Goal: Information Seeking & Learning: Find specific fact

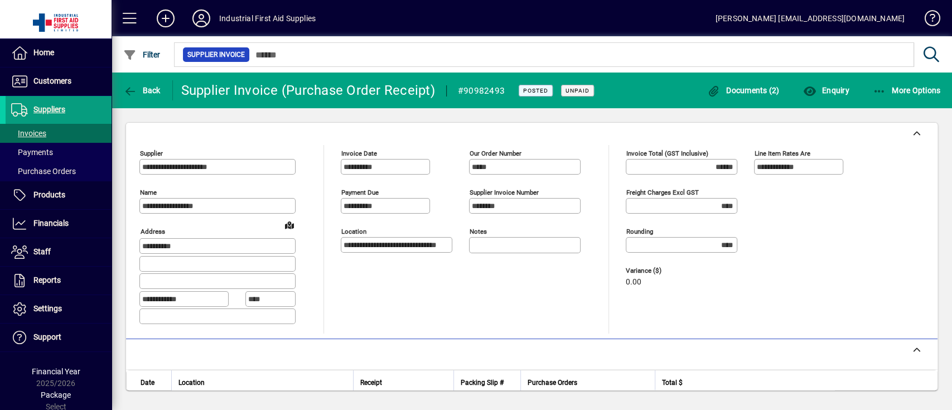
scroll to position [223, 0]
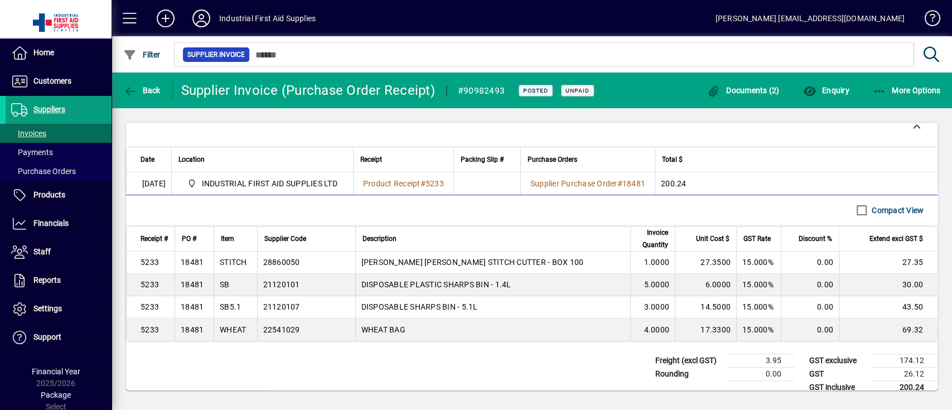
click at [233, 335] on div "WHEAT" at bounding box center [233, 329] width 26 height 11
copy div "WHEAT"
click at [127, 88] on icon "button" at bounding box center [130, 91] width 14 height 11
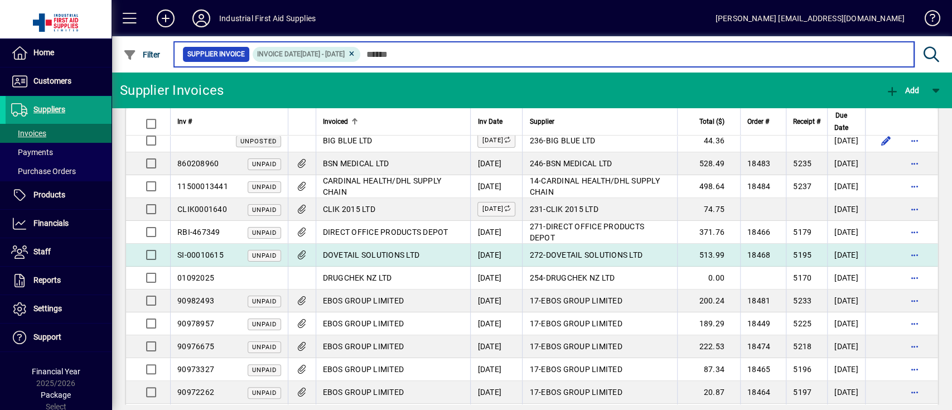
scroll to position [223, 0]
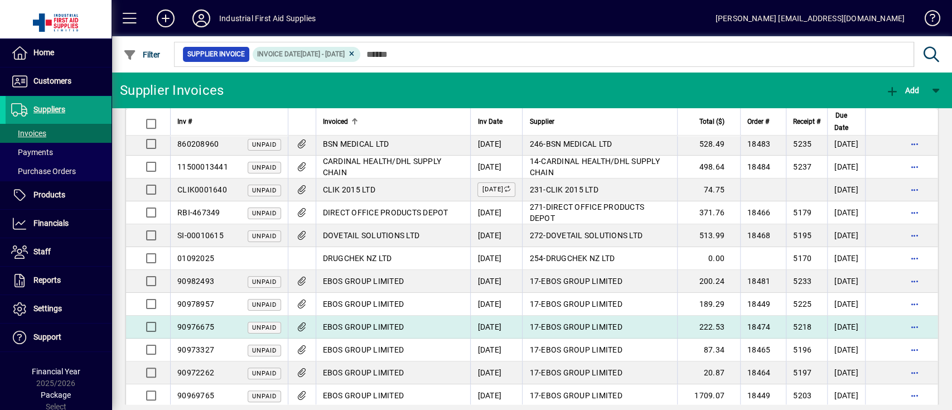
click at [383, 324] on span "EBOS GROUP LIMITED" at bounding box center [363, 326] width 81 height 9
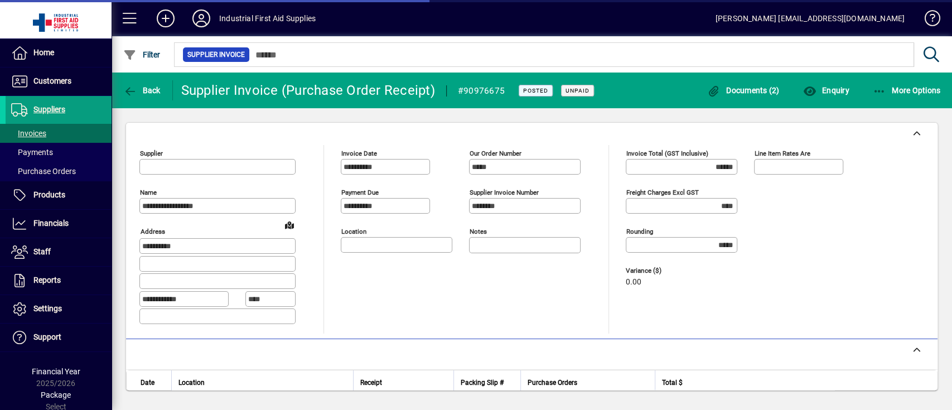
type input "**********"
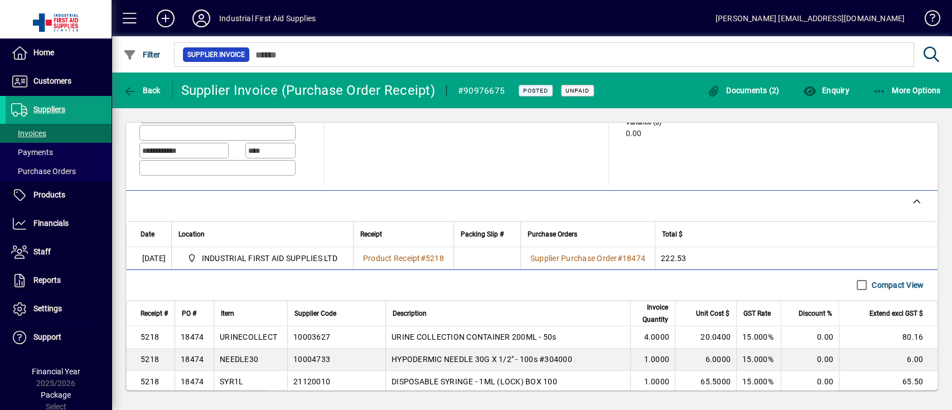
scroll to position [223, 0]
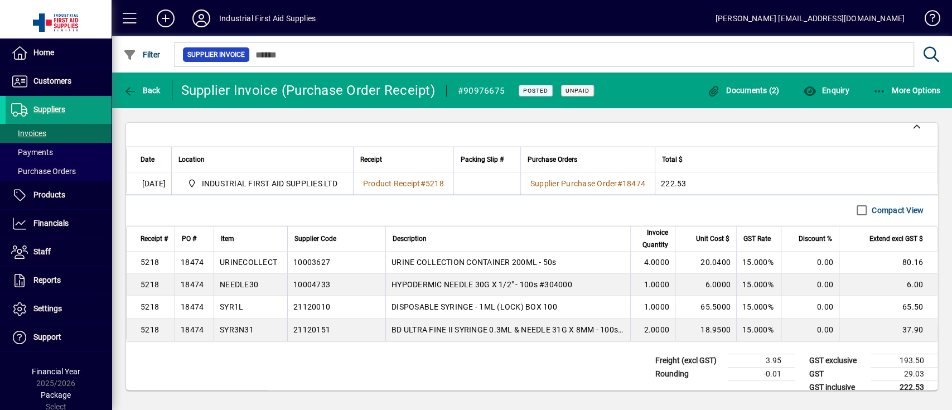
click at [258, 266] on div "URINECOLLECT" at bounding box center [248, 262] width 57 height 11
copy div "URINECOLLECT"
drag, startPoint x: 151, startPoint y: -62, endPoint x: 143, endPoint y: -81, distance: 21.0
click at [143, 0] on html "**********" at bounding box center [476, 205] width 952 height 410
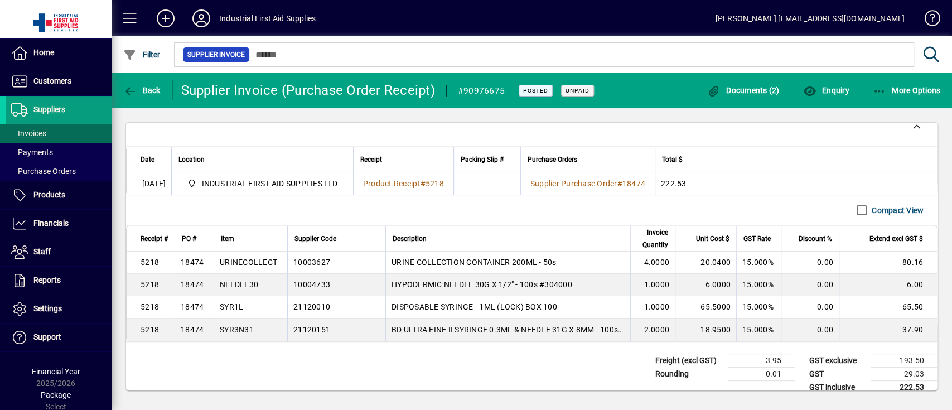
click at [247, 285] on div "NEEDLE30" at bounding box center [239, 284] width 38 height 11
copy div "NEEDLE30"
click at [230, 312] on div "SYR1L" at bounding box center [231, 306] width 23 height 11
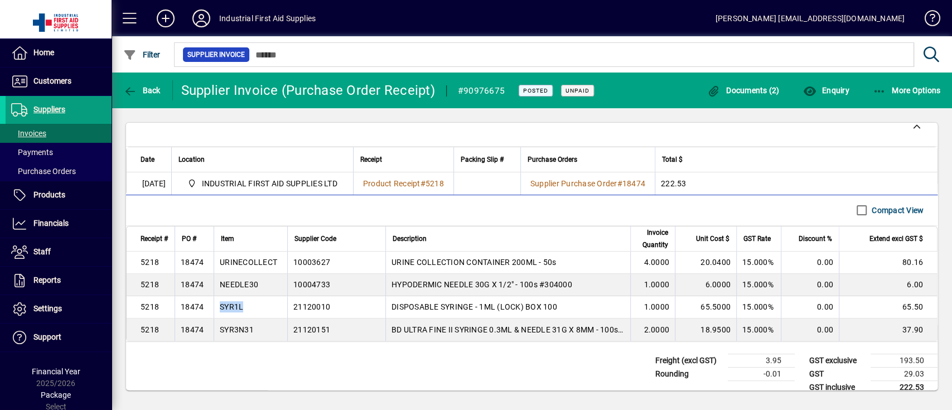
copy div "SYR1L"
click at [244, 331] on div "SYR3N31" at bounding box center [237, 329] width 34 height 11
drag, startPoint x: 244, startPoint y: 331, endPoint x: 254, endPoint y: 331, distance: 10.0
click at [245, 331] on div "SYR3N31" at bounding box center [237, 329] width 34 height 11
copy div "SYR3N31"
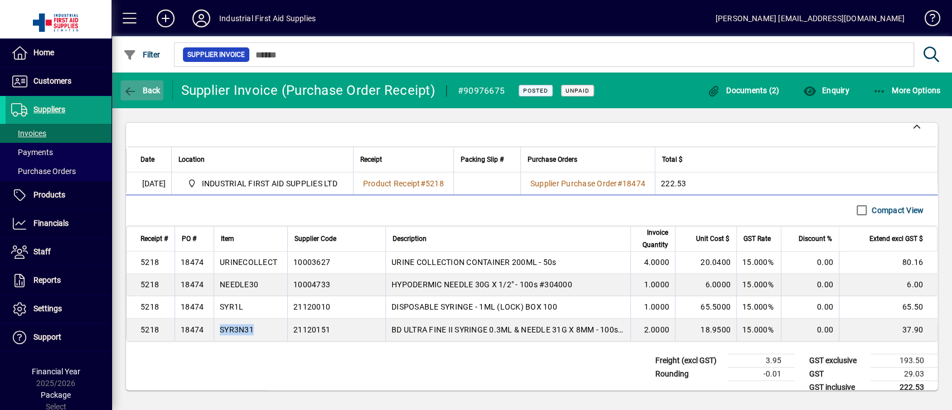
click at [142, 86] on span "Back" at bounding box center [141, 90] width 37 height 9
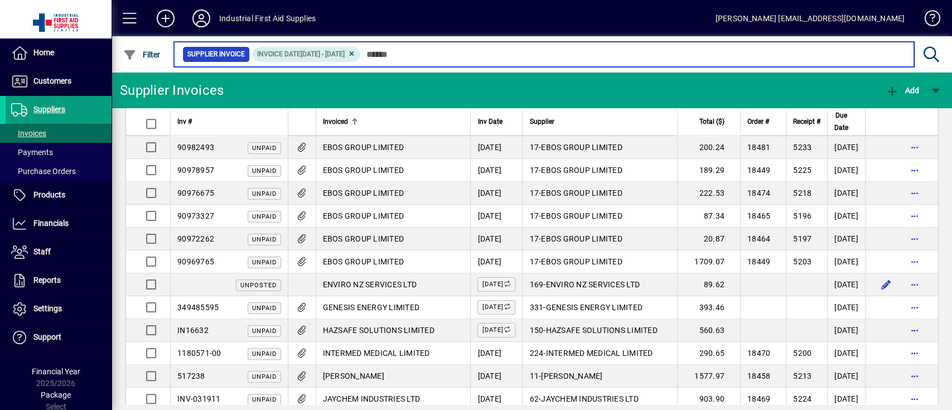
scroll to position [372, 0]
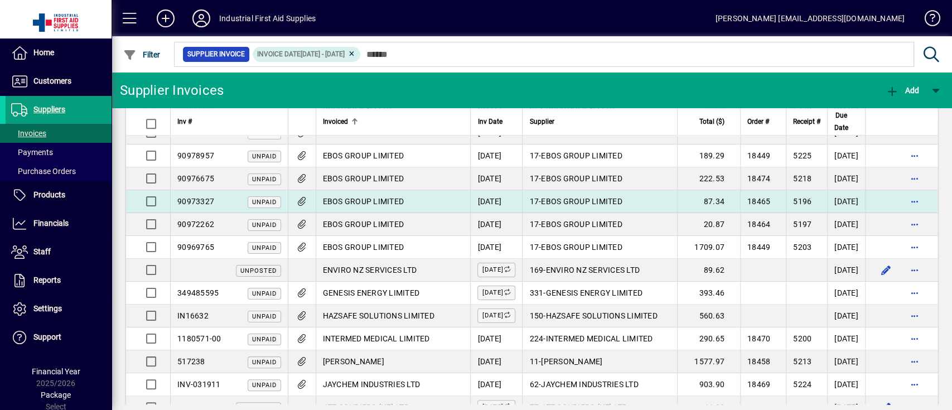
click at [394, 200] on span "EBOS GROUP LIMITED" at bounding box center [363, 201] width 81 height 9
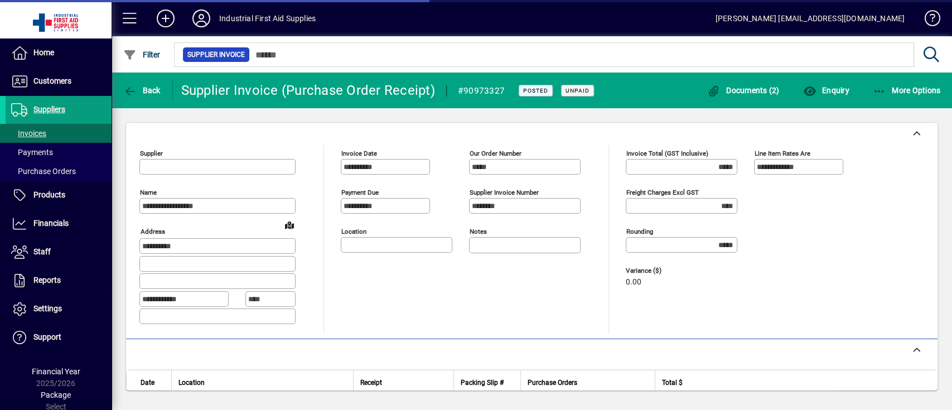
type input "**********"
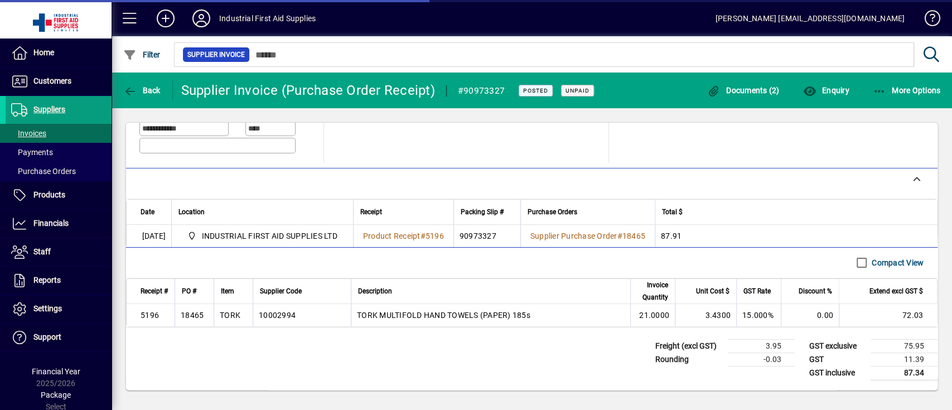
scroll to position [182, 0]
click at [235, 310] on div "TORK" at bounding box center [230, 315] width 21 height 11
copy div "TORK"
drag, startPoint x: 412, startPoint y: 152, endPoint x: 417, endPoint y: 130, distance: 22.9
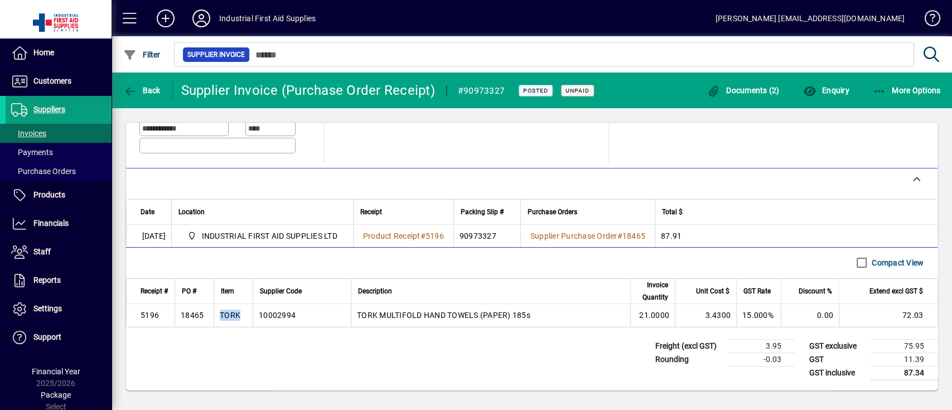
click at [417, 131] on mat-card "**********" at bounding box center [532, 256] width 813 height 268
click at [233, 311] on div "TORK" at bounding box center [230, 315] width 21 height 11
copy div "TORK"
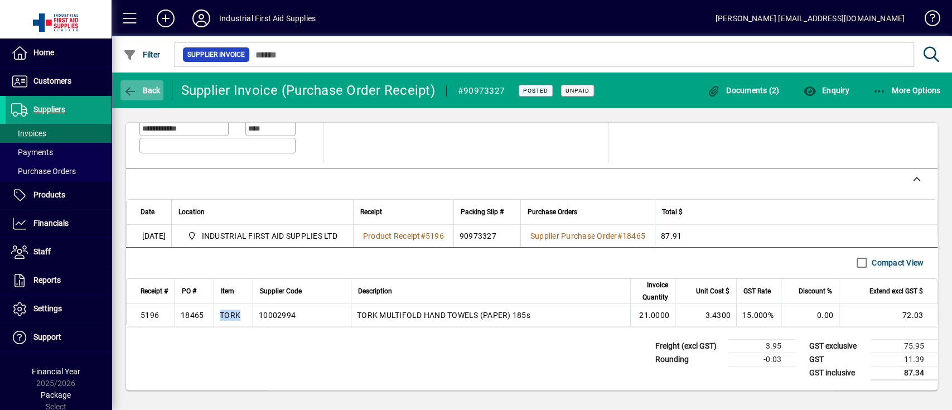
click at [134, 90] on icon "button" at bounding box center [130, 91] width 14 height 11
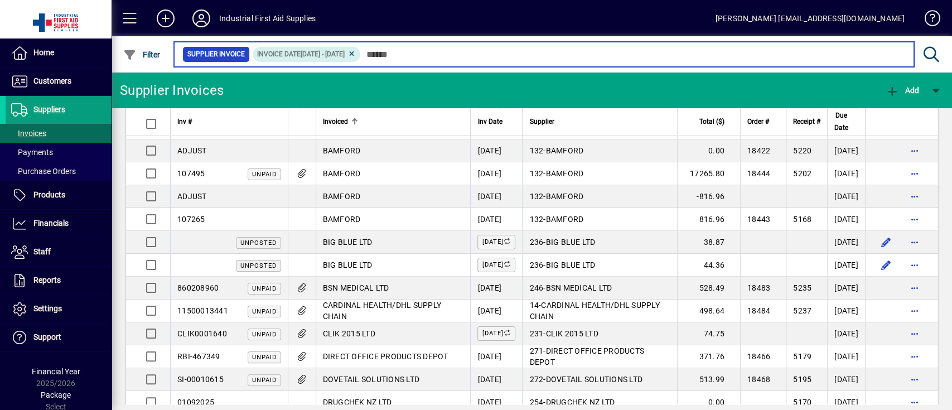
scroll to position [223, 0]
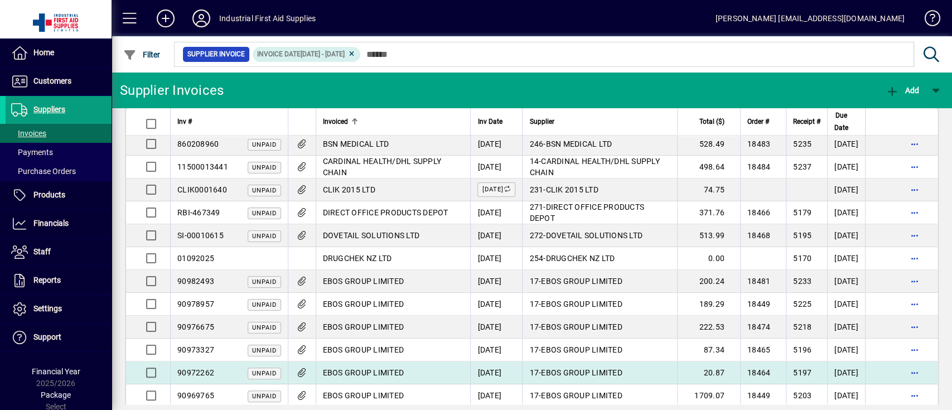
click at [384, 368] on span "EBOS GROUP LIMITED" at bounding box center [363, 372] width 81 height 9
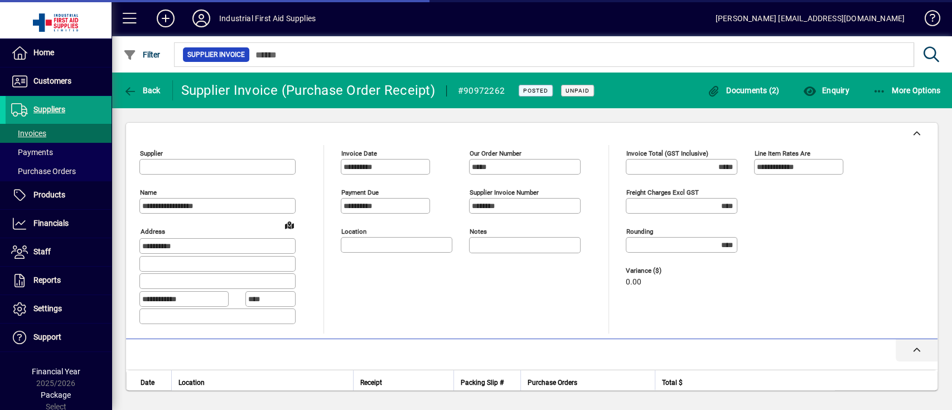
type input "**********"
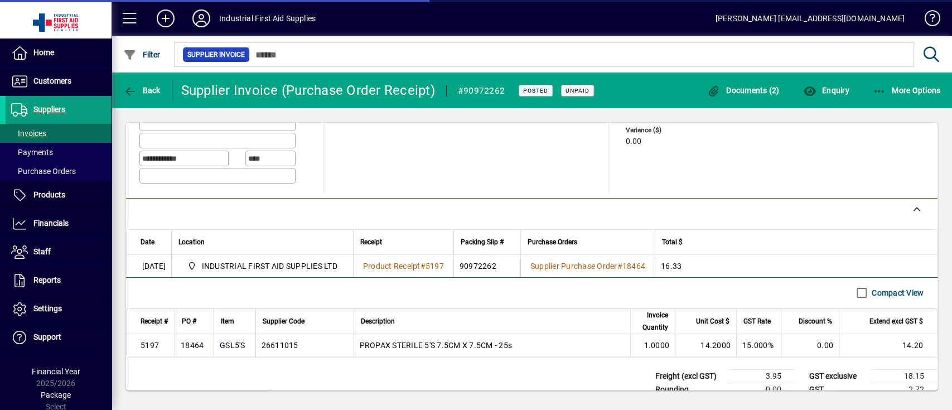
scroll to position [148, 0]
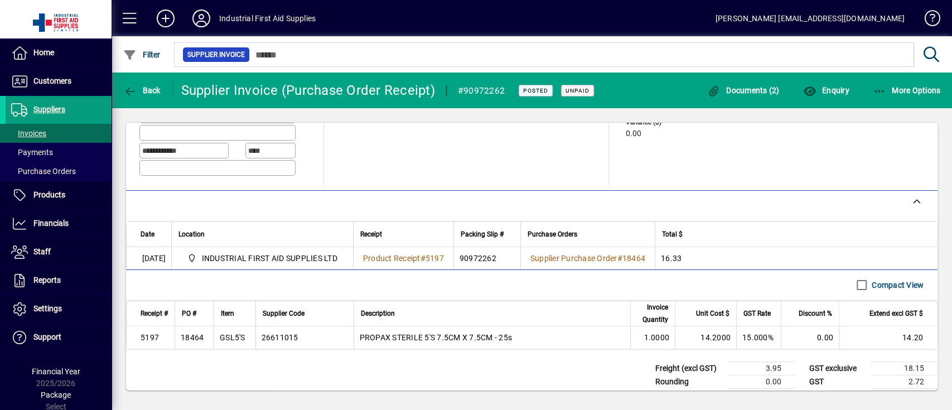
drag, startPoint x: 220, startPoint y: 340, endPoint x: 246, endPoint y: 345, distance: 26.0
click at [246, 343] on div "GSL5'S" at bounding box center [235, 337] width 30 height 11
copy div "GSL5'S"
click at [150, 86] on span "Back" at bounding box center [141, 90] width 37 height 9
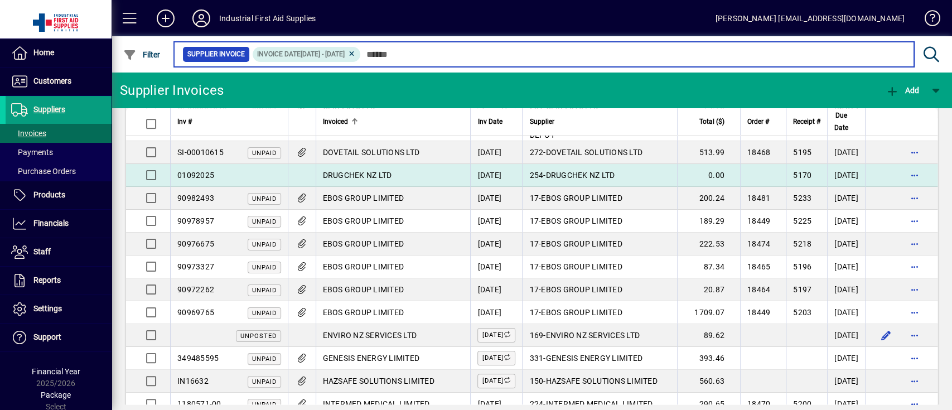
scroll to position [372, 0]
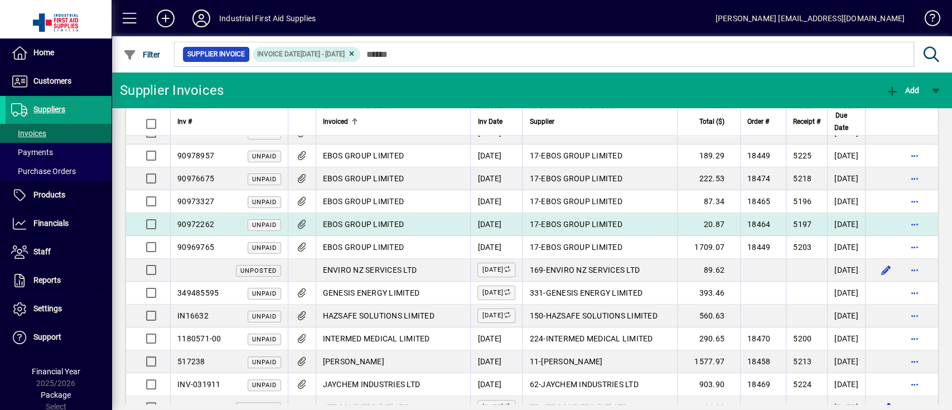
click at [374, 229] on td "EBOS GROUP LIMITED" at bounding box center [393, 224] width 155 height 23
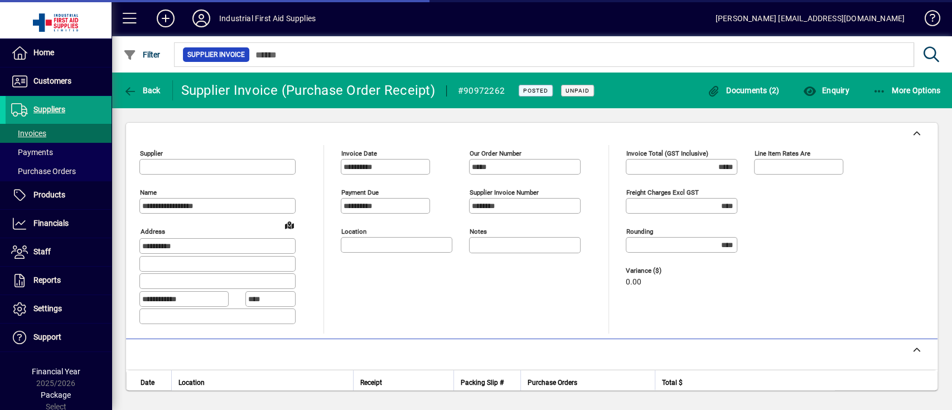
type input "**********"
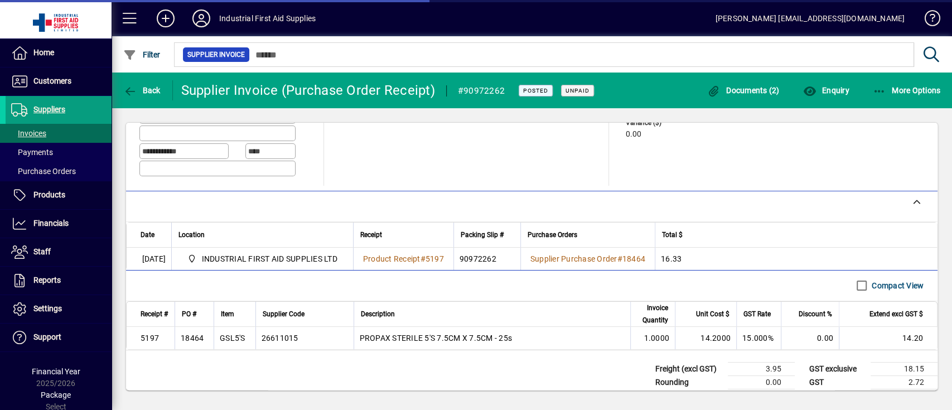
scroll to position [148, 0]
click at [126, 92] on icon "button" at bounding box center [130, 91] width 14 height 11
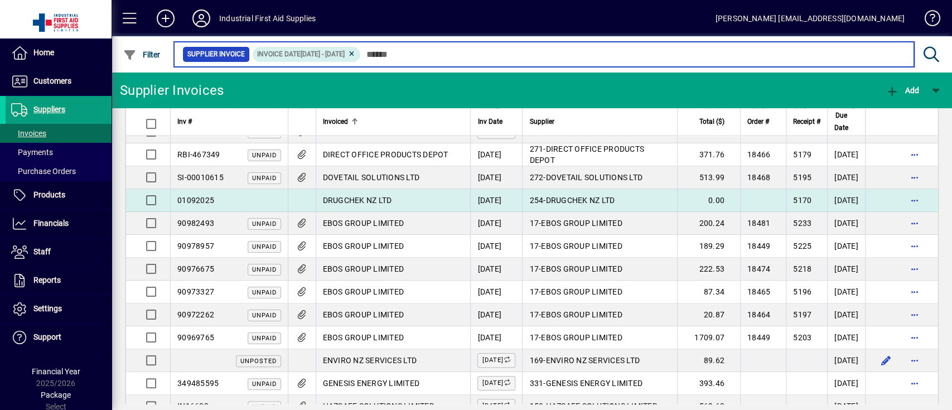
scroll to position [372, 0]
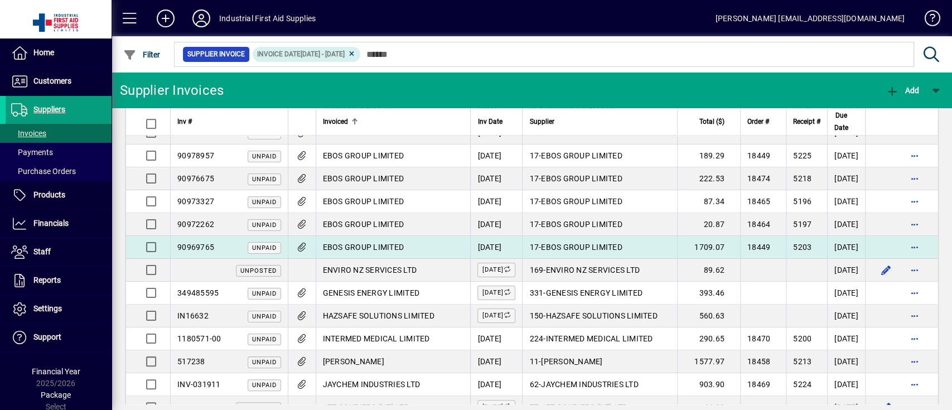
click at [380, 244] on span "EBOS GROUP LIMITED" at bounding box center [363, 247] width 81 height 9
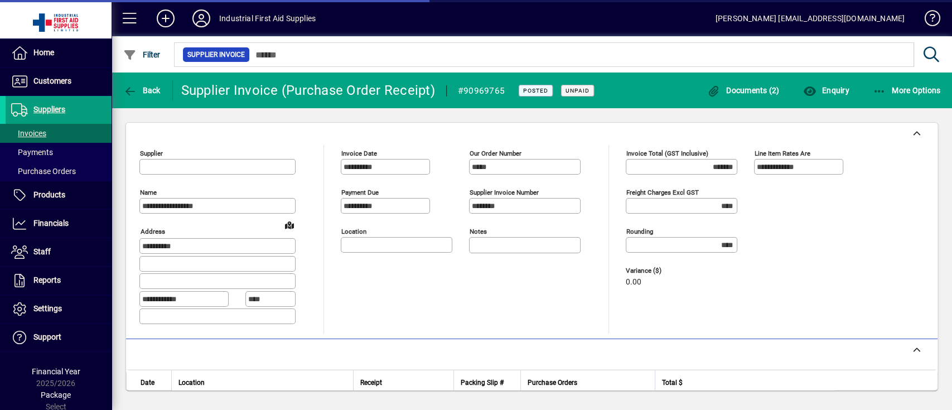
type input "**********"
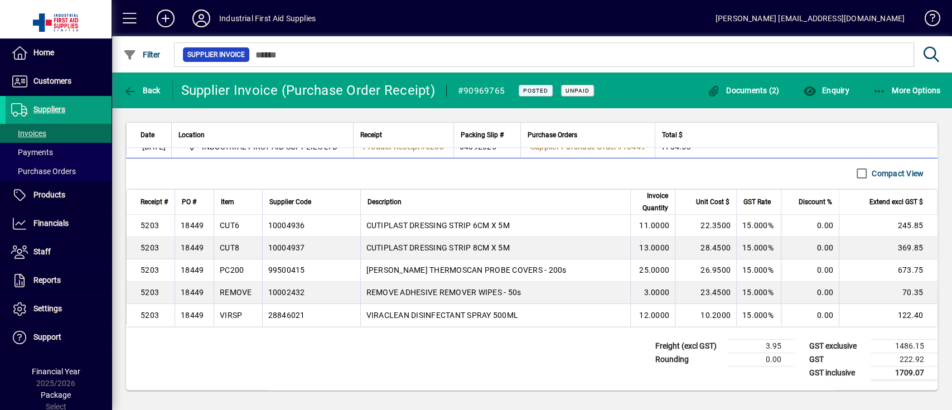
scroll to position [272, 0]
click at [238, 264] on div "PC200" at bounding box center [232, 269] width 24 height 11
copy div "PC200"
click at [225, 287] on div "REMOVE" at bounding box center [236, 292] width 32 height 11
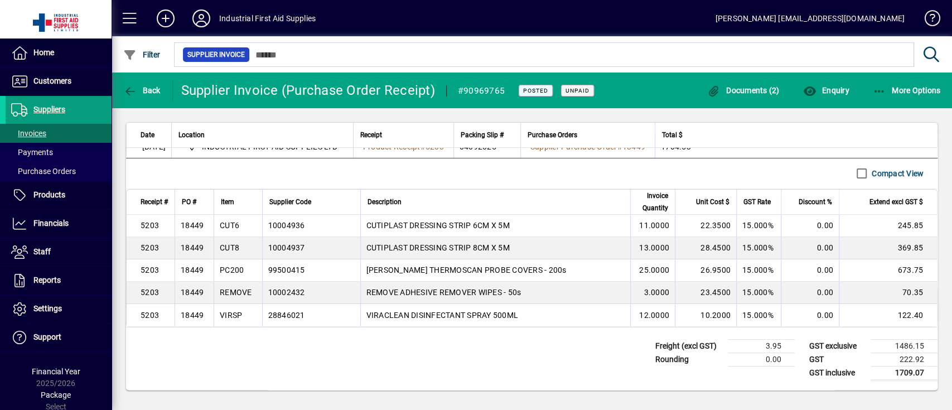
click at [225, 287] on div "REMOVE" at bounding box center [236, 292] width 32 height 11
copy div "REMOVE"
click at [146, 86] on span "Back" at bounding box center [141, 90] width 37 height 9
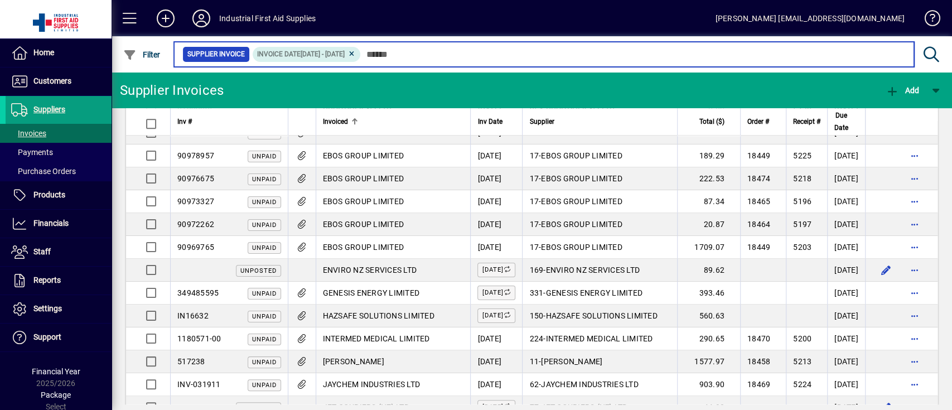
scroll to position [446, 0]
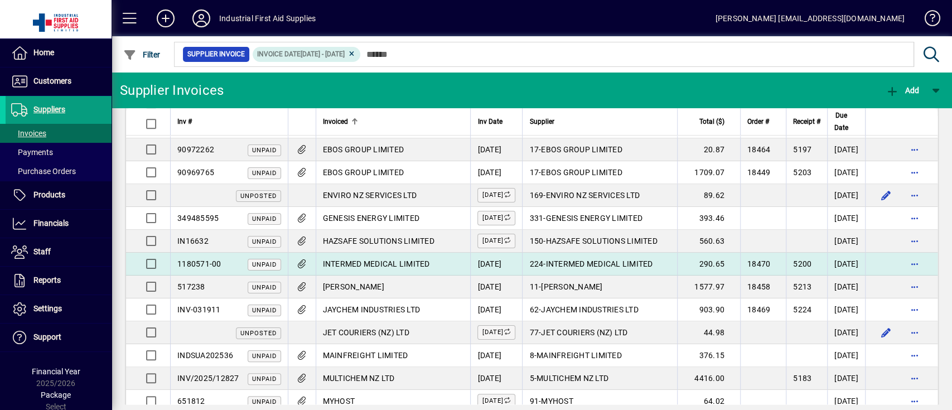
click at [380, 261] on span "INTERMED MEDICAL LIMITED" at bounding box center [376, 263] width 107 height 9
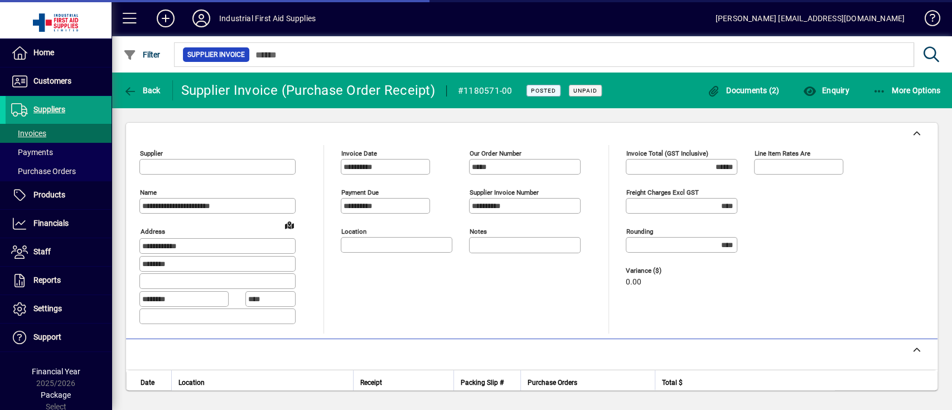
type input "**********"
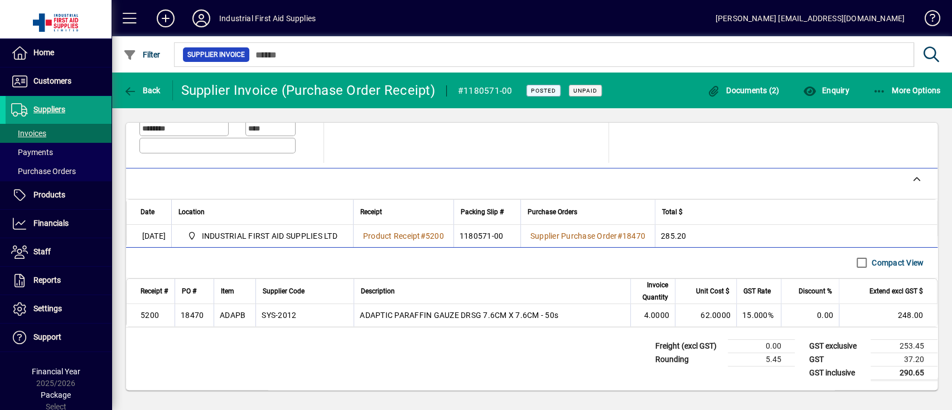
click at [232, 310] on div "ADAPB" at bounding box center [233, 315] width 26 height 11
drag, startPoint x: 229, startPoint y: 311, endPoint x: 211, endPoint y: 317, distance: 19.2
click at [211, 317] on tr "5200 18470 ADAPB SYS-2012 ADAPTIC PARAFFIN GAUZE DRSG 7.6CM X 7.6CM - 50s 4.000…" at bounding box center [532, 315] width 811 height 22
click at [234, 310] on div "ADAPB" at bounding box center [233, 315] width 26 height 11
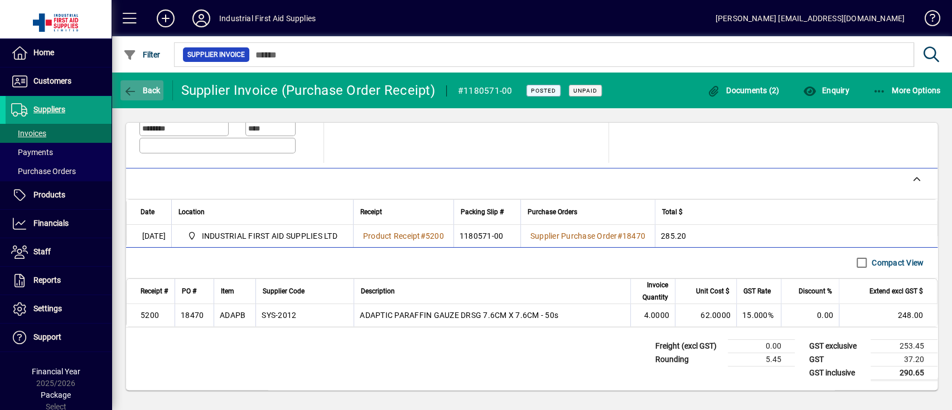
click at [136, 86] on icon "button" at bounding box center [130, 91] width 14 height 11
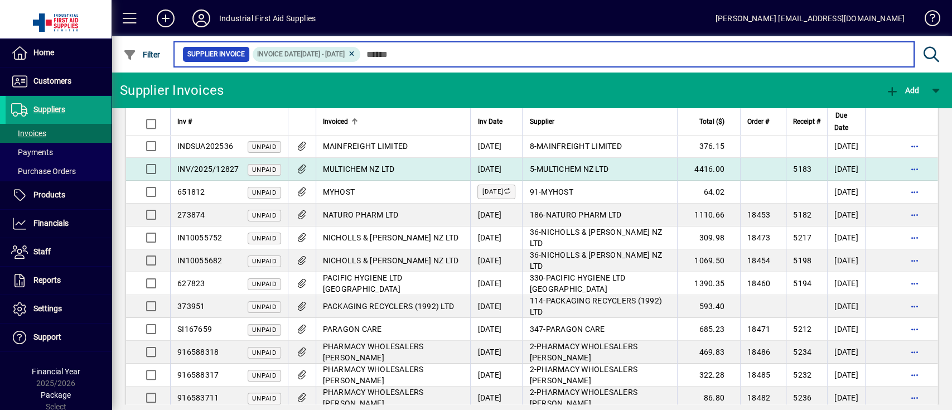
scroll to position [669, 0]
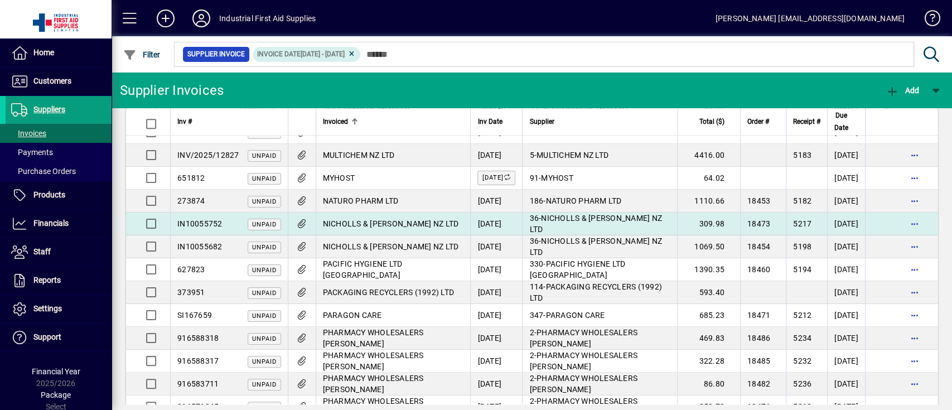
click at [393, 222] on span "NICHOLLS & [PERSON_NAME] NZ LTD" at bounding box center [391, 223] width 136 height 9
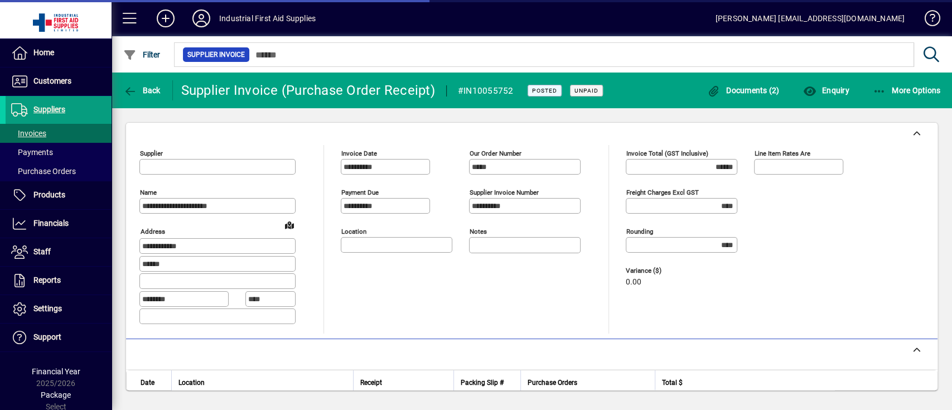
type input "**********"
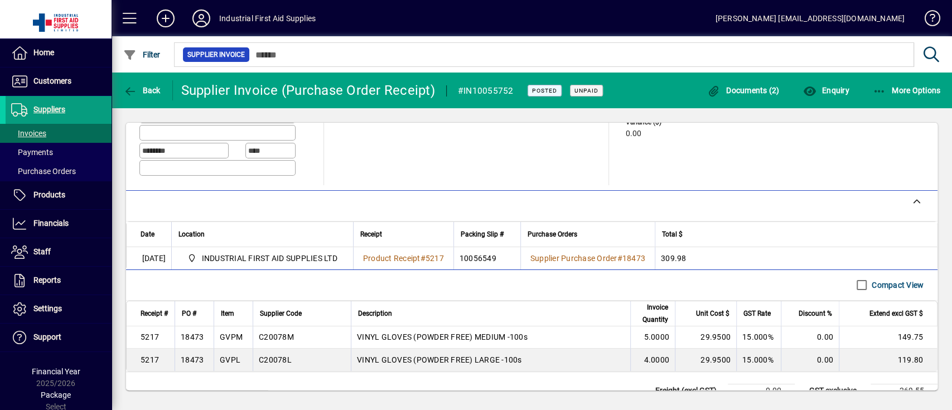
click at [234, 339] on div "GVPM" at bounding box center [231, 336] width 23 height 11
drag, startPoint x: 234, startPoint y: 341, endPoint x: 228, endPoint y: 343, distance: 5.8
click at [229, 343] on div "GVPM" at bounding box center [231, 336] width 23 height 11
click at [233, 339] on div "GVPM" at bounding box center [231, 336] width 23 height 11
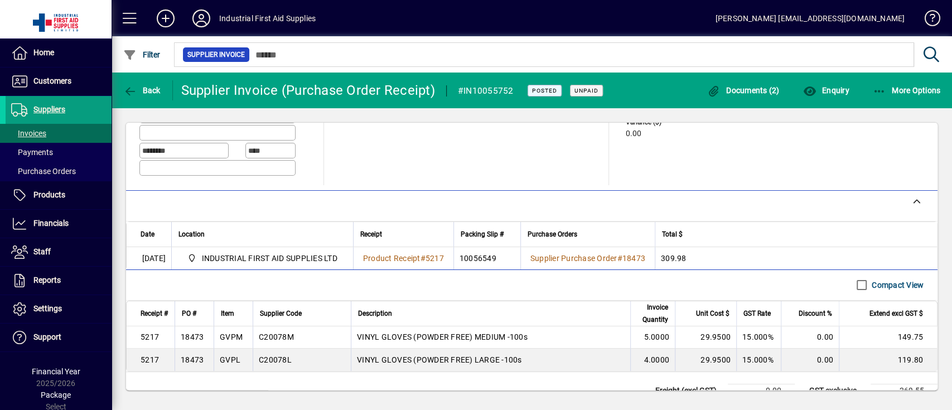
click at [229, 358] on div "GVPL" at bounding box center [230, 359] width 21 height 11
click at [142, 93] on span "Back" at bounding box center [141, 90] width 37 height 9
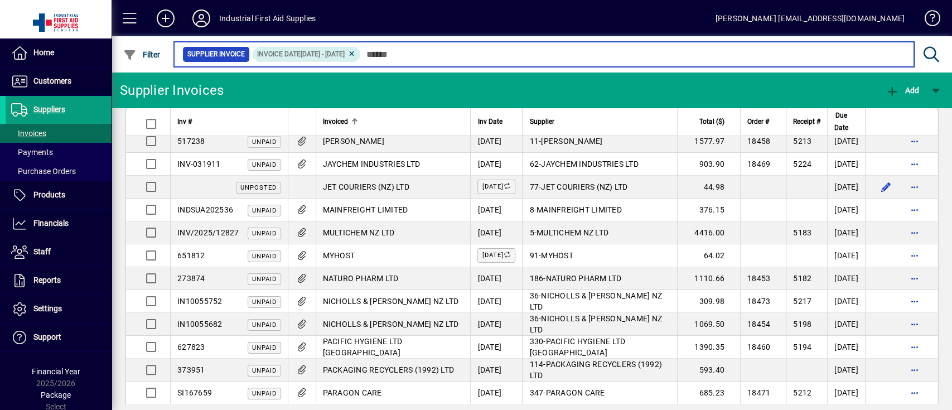
scroll to position [595, 0]
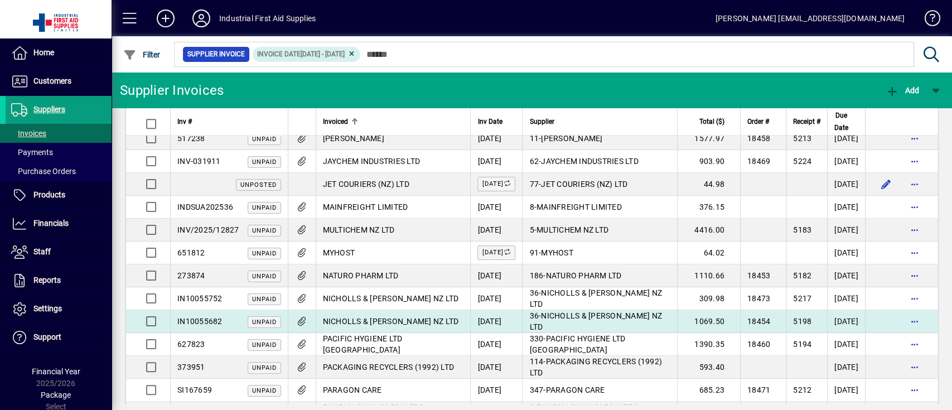
click at [388, 317] on span "NICHOLLS & [PERSON_NAME] NZ LTD" at bounding box center [391, 321] width 136 height 9
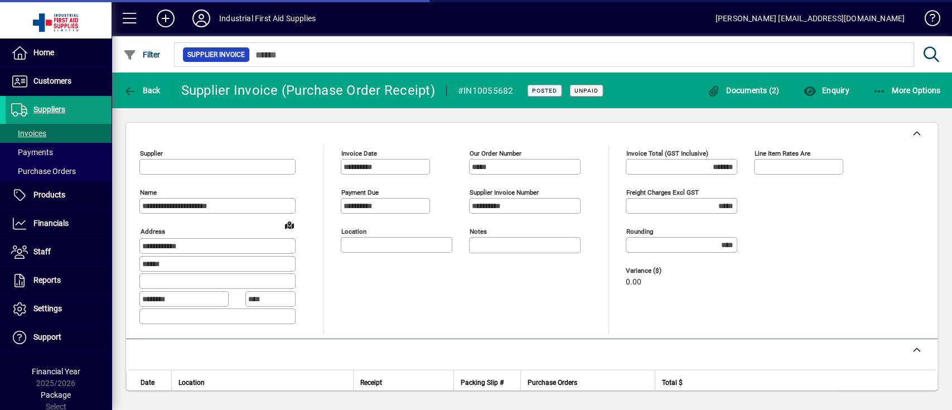
type input "**********"
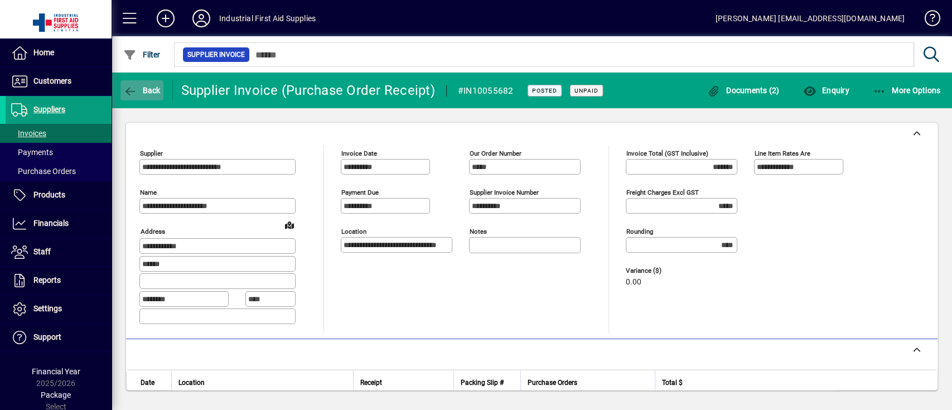
click at [146, 97] on span "button" at bounding box center [142, 90] width 43 height 27
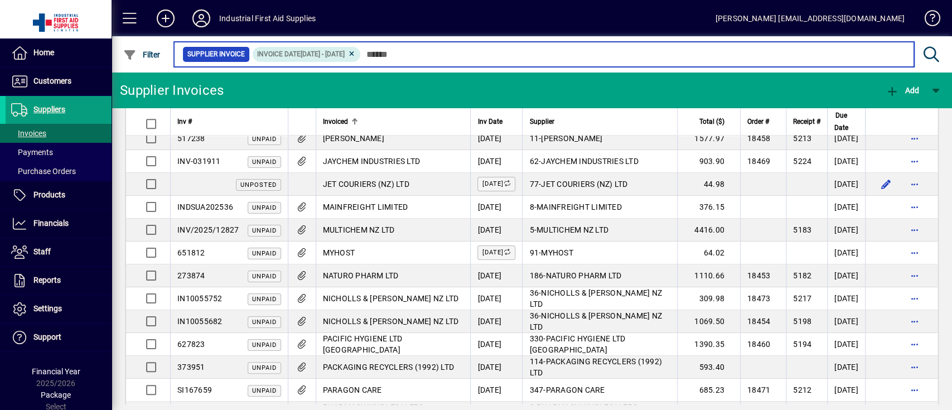
scroll to position [744, 0]
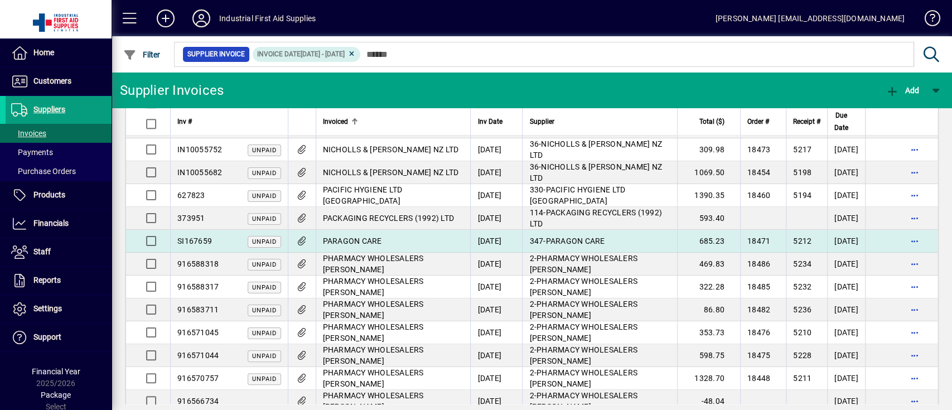
click at [393, 233] on td "PARAGON CARE" at bounding box center [393, 241] width 155 height 23
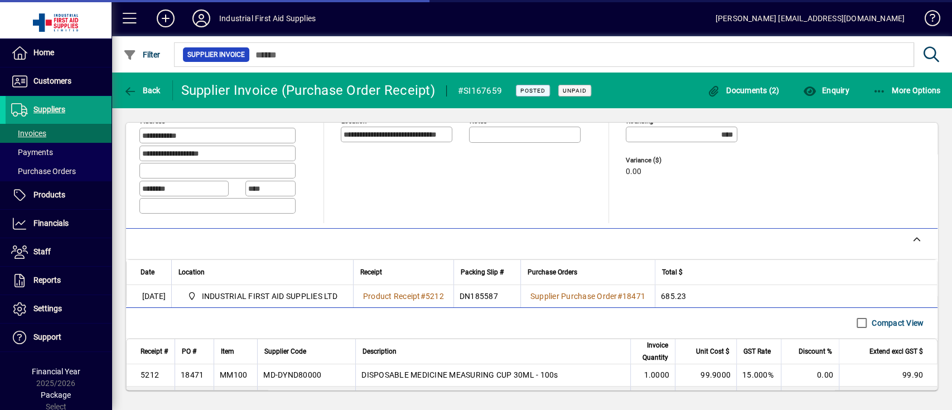
scroll to position [223, 0]
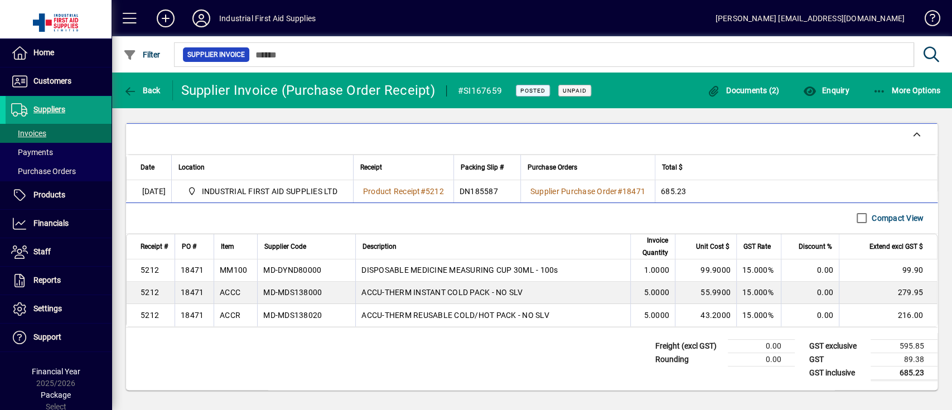
click at [237, 268] on div "MM100" at bounding box center [233, 269] width 27 height 11
drag, startPoint x: 201, startPoint y: 54, endPoint x: 134, endPoint y: -47, distance: 121.6
click at [134, 0] on html "**********" at bounding box center [476, 205] width 952 height 410
click at [240, 264] on div "MM100" at bounding box center [233, 269] width 27 height 11
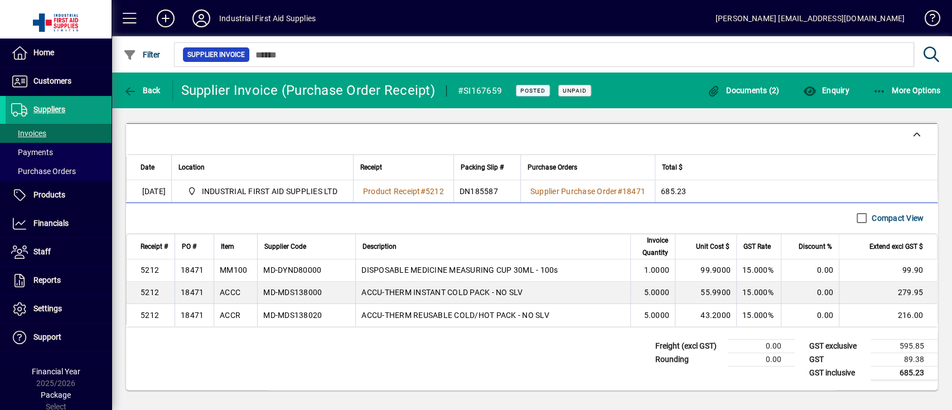
click at [240, 264] on div "MM100" at bounding box center [233, 269] width 27 height 11
click at [233, 288] on div "ACCC" at bounding box center [230, 292] width 21 height 11
click at [229, 310] on div "ACCR" at bounding box center [230, 315] width 21 height 11
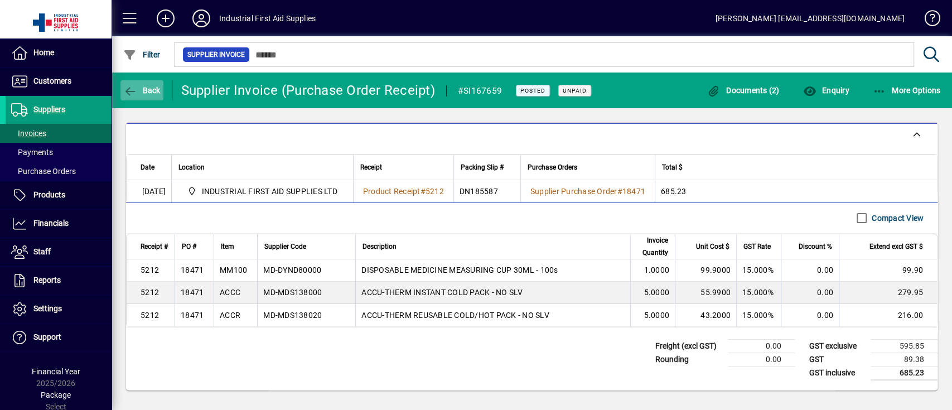
click at [144, 82] on span "button" at bounding box center [142, 90] width 43 height 27
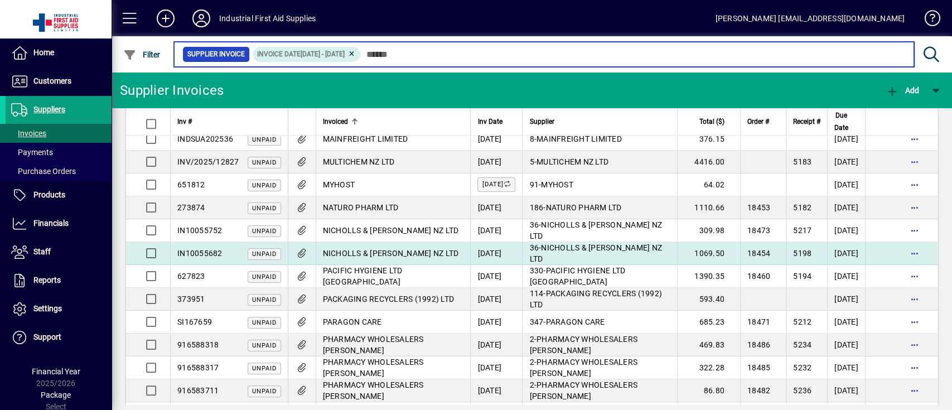
scroll to position [744, 0]
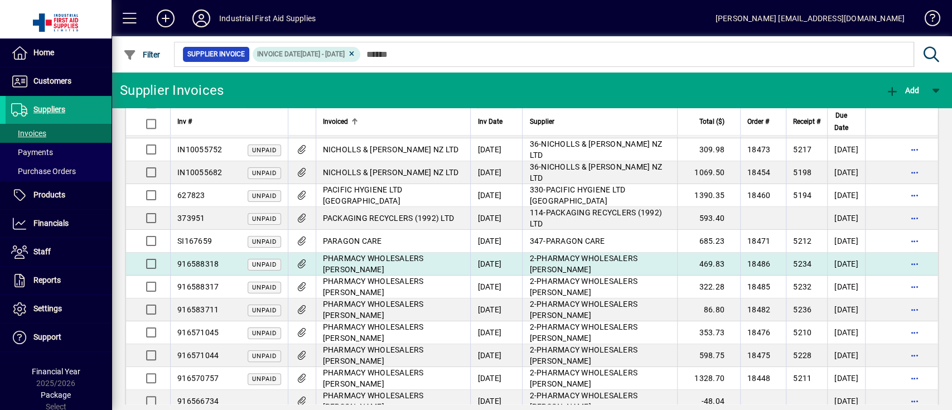
click at [406, 265] on td "PHARMACY WHOLESALERS [PERSON_NAME]" at bounding box center [393, 264] width 155 height 23
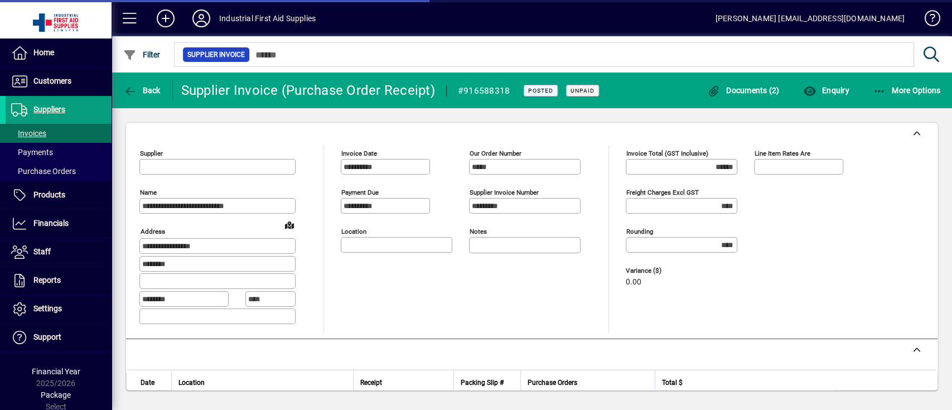
type input "**********"
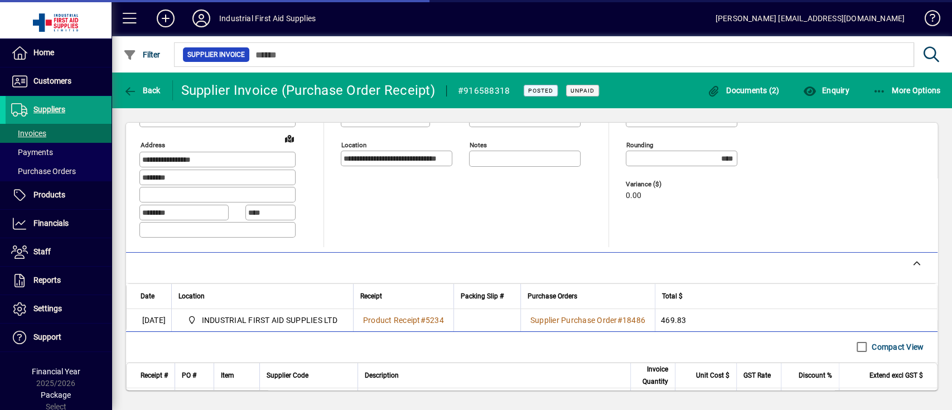
scroll to position [182, 0]
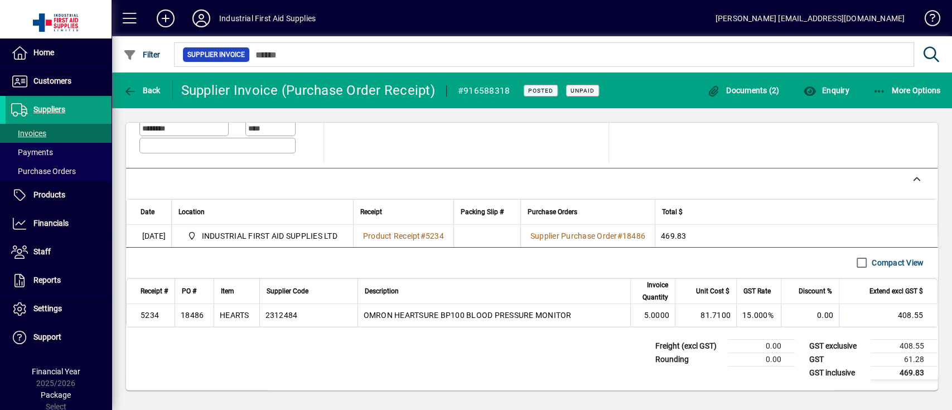
click at [247, 310] on div "HEARTS" at bounding box center [235, 315] width 30 height 11
click at [142, 81] on span "button" at bounding box center [142, 90] width 43 height 27
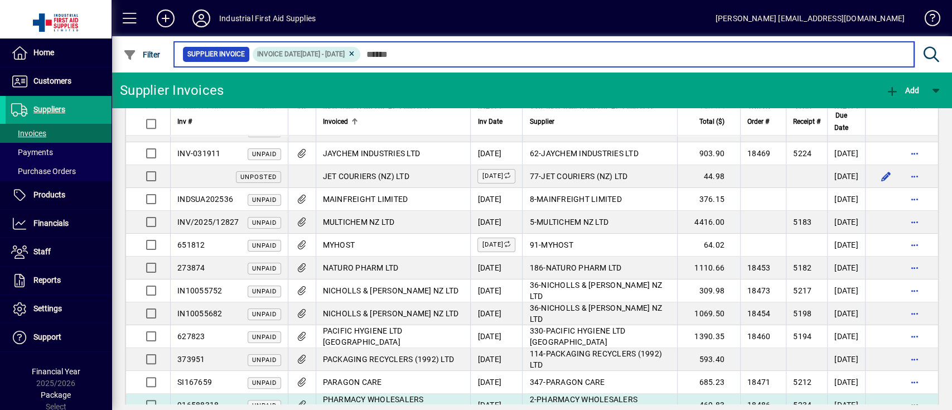
scroll to position [669, 0]
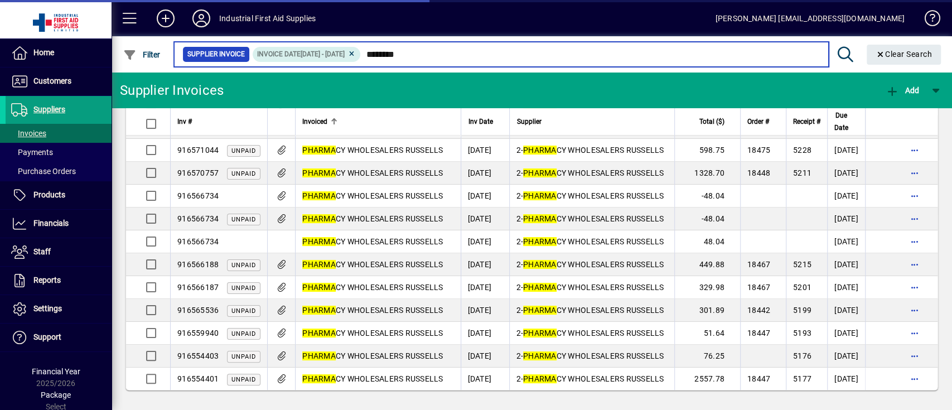
scroll to position [103, 0]
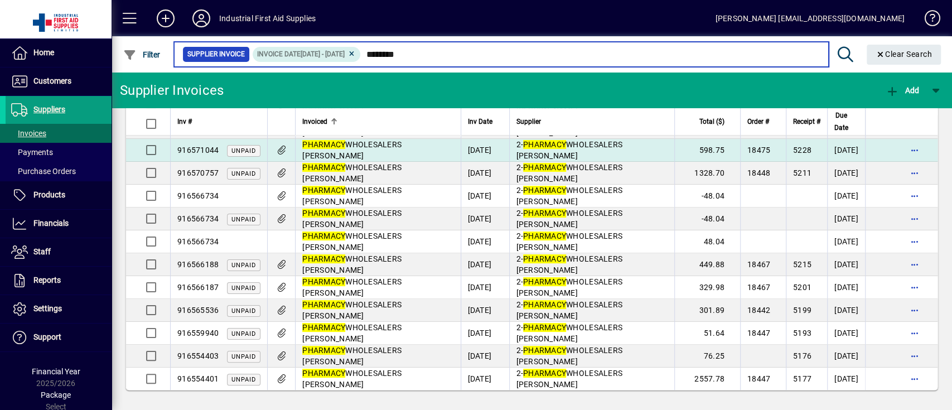
type input "********"
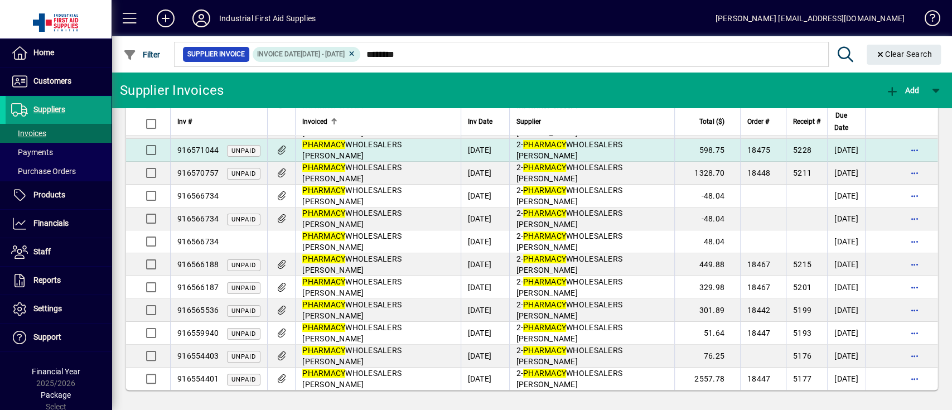
click at [392, 150] on span "PHARMACY WHOLESALERS [PERSON_NAME]" at bounding box center [351, 150] width 99 height 20
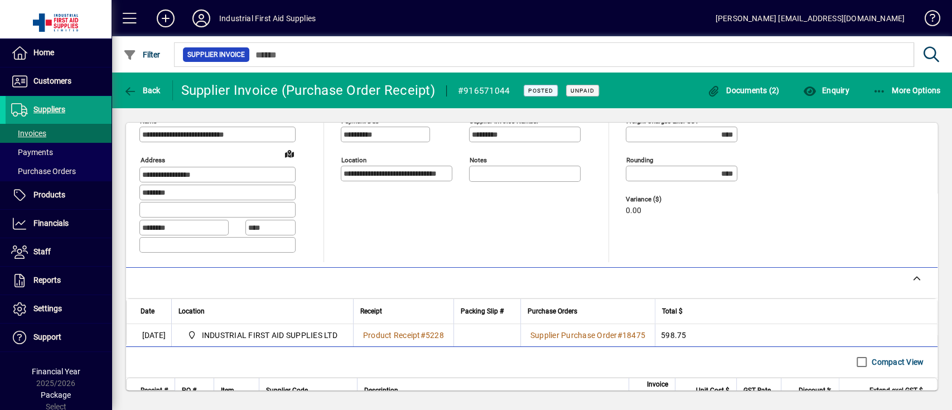
scroll to position [223, 0]
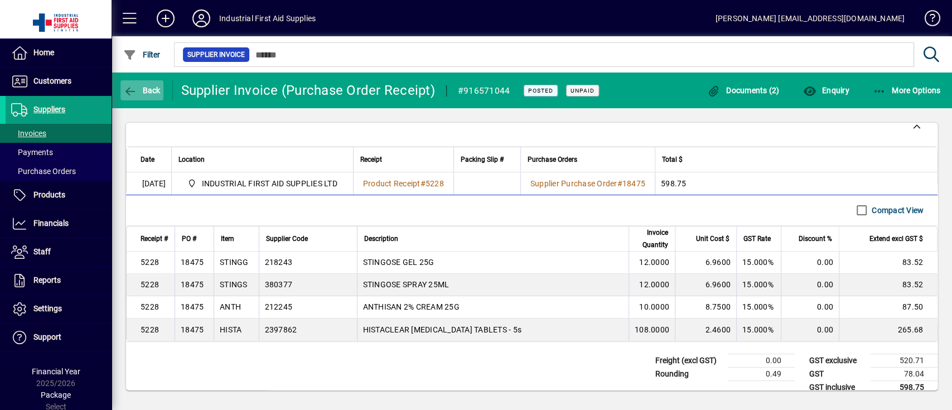
click at [145, 89] on span "Back" at bounding box center [141, 90] width 37 height 9
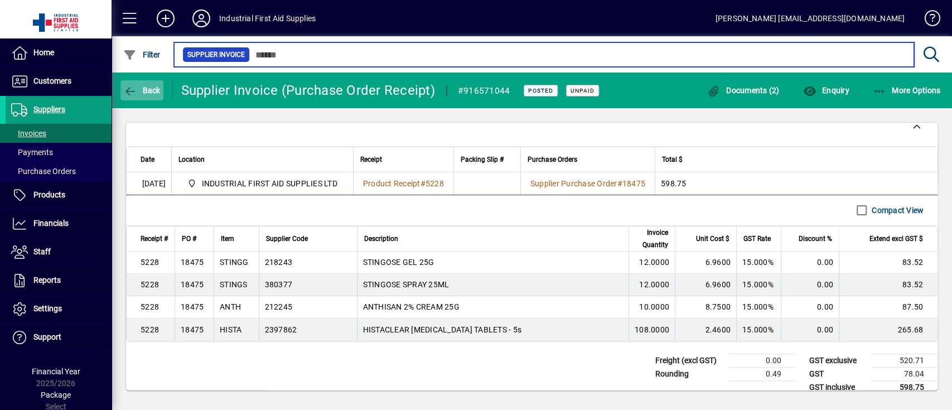
type input "********"
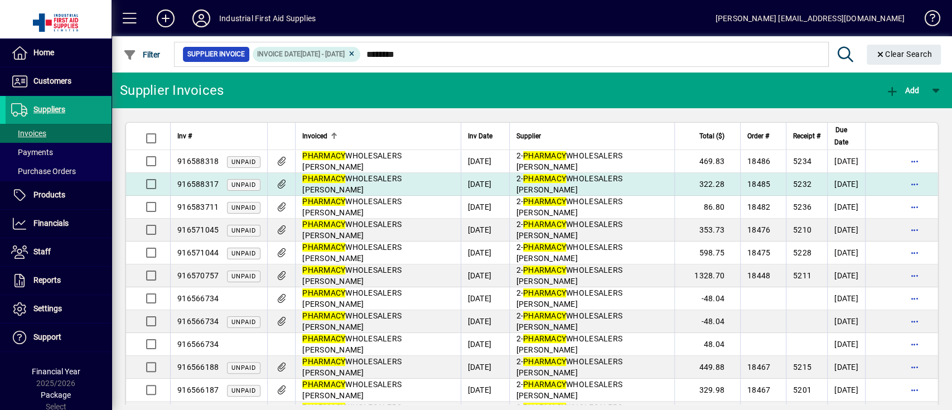
click at [388, 184] on span "PHARMACY WHOLESALERS [PERSON_NAME]" at bounding box center [351, 184] width 99 height 20
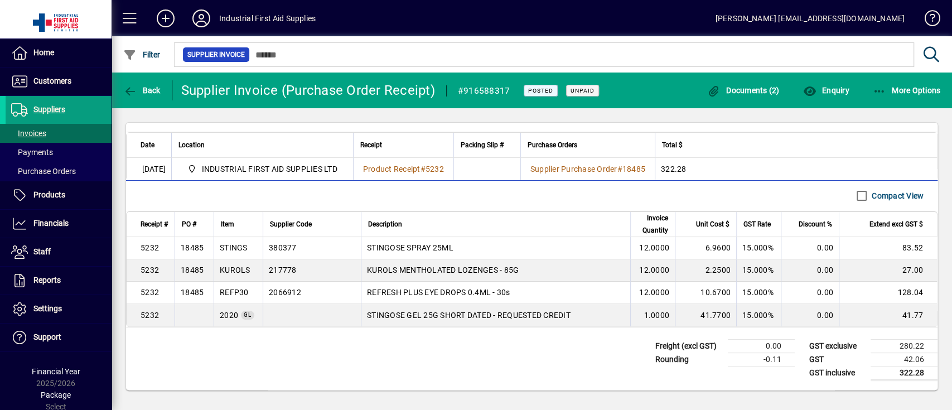
scroll to position [249, 0]
click at [238, 264] on div "KUROLS" at bounding box center [235, 269] width 31 height 11
click at [131, 86] on icon "button" at bounding box center [130, 91] width 14 height 11
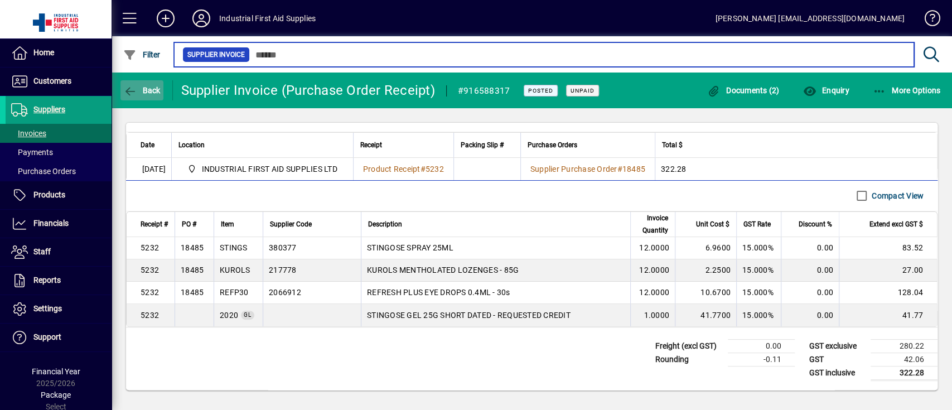
type input "********"
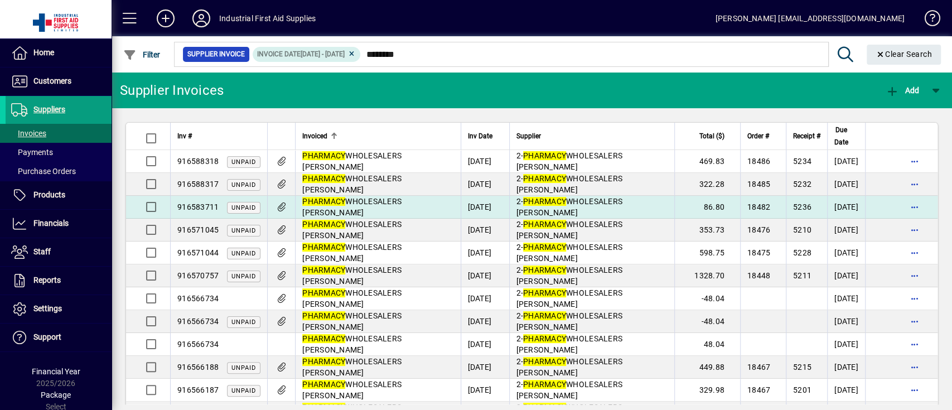
click at [392, 210] on td "PHARMACY WHOLESALERS [PERSON_NAME]" at bounding box center [377, 207] width 165 height 23
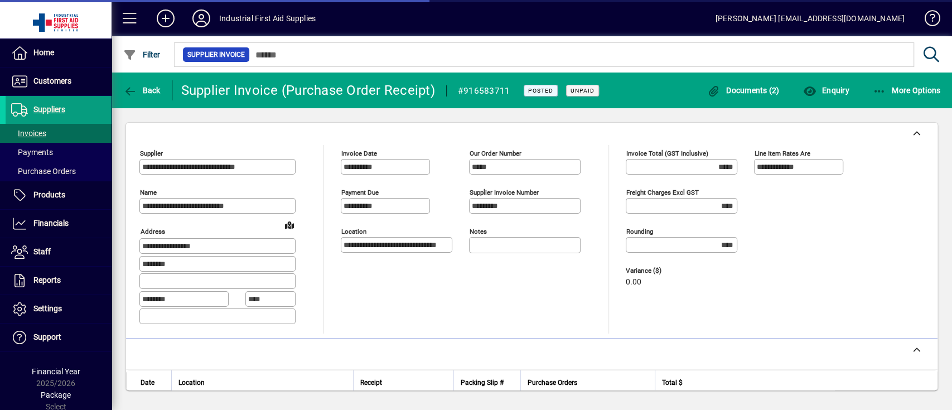
scroll to position [182, 0]
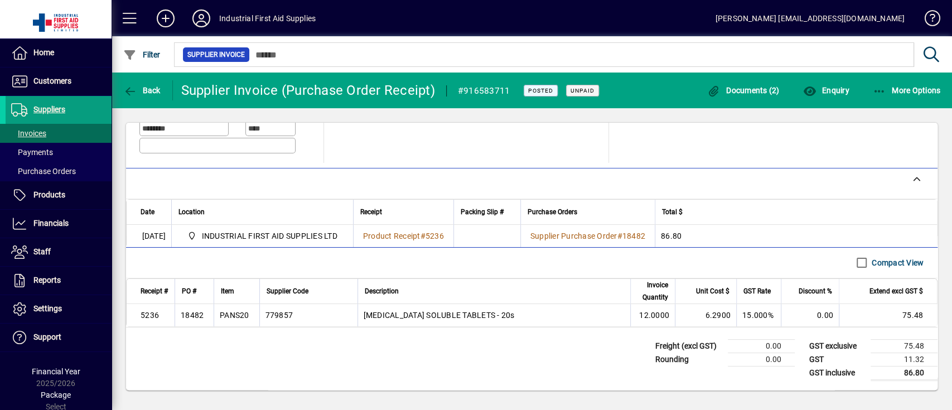
click at [226, 315] on td "PANS20" at bounding box center [237, 315] width 46 height 22
click at [224, 315] on td "PANS20" at bounding box center [237, 315] width 46 height 22
click at [238, 310] on div "PANS20" at bounding box center [235, 315] width 30 height 11
drag, startPoint x: 238, startPoint y: 303, endPoint x: 251, endPoint y: 301, distance: 13.0
click at [239, 310] on div "PANS20" at bounding box center [235, 315] width 30 height 11
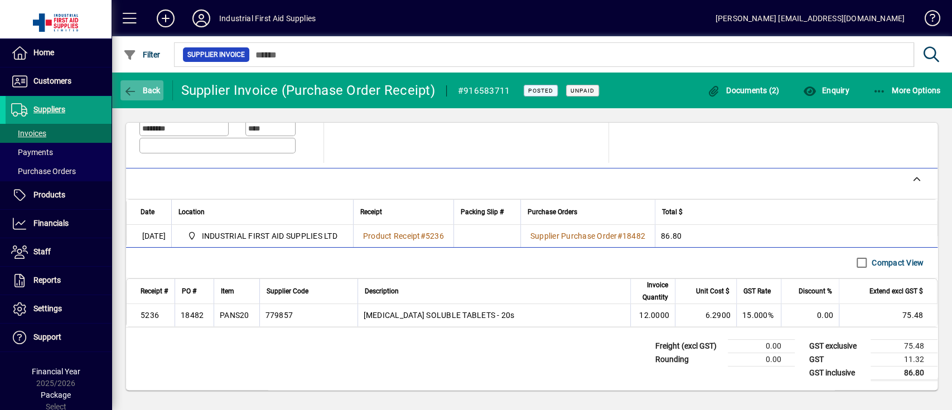
click at [133, 89] on icon "button" at bounding box center [130, 91] width 14 height 11
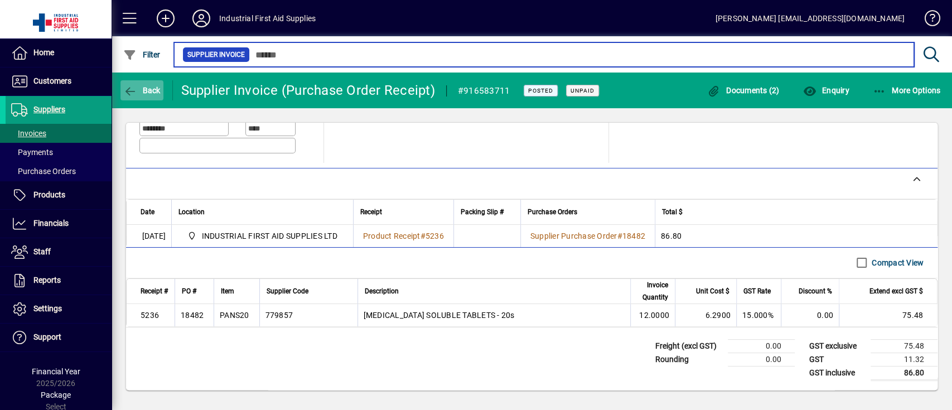
type input "********"
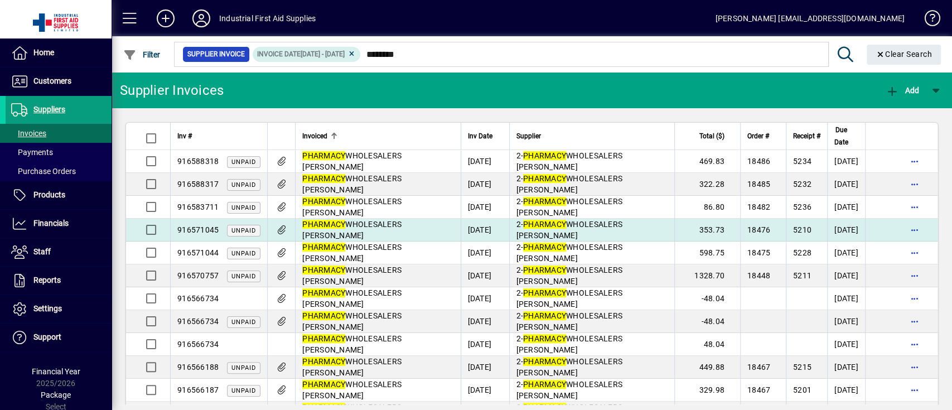
click at [392, 230] on td "PHARMACY WHOLESALERS [PERSON_NAME]" at bounding box center [377, 230] width 165 height 23
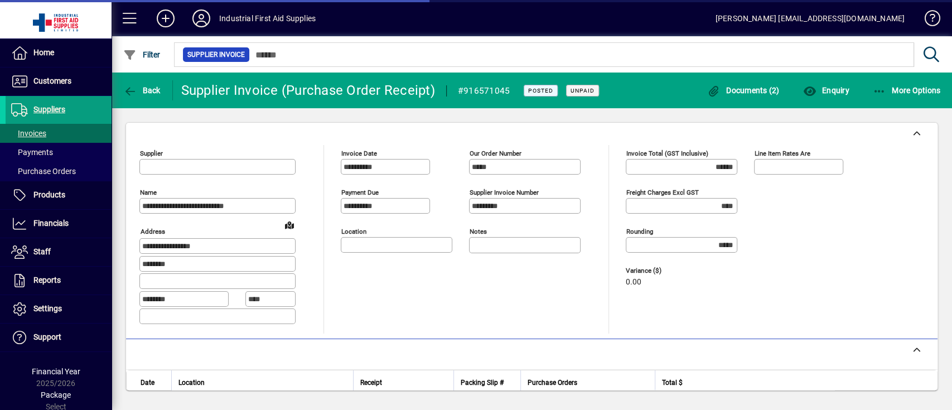
type input "**********"
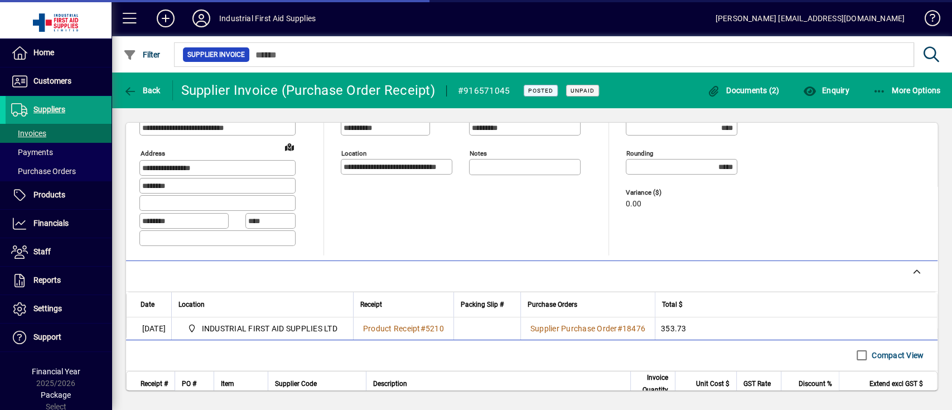
scroll to position [227, 0]
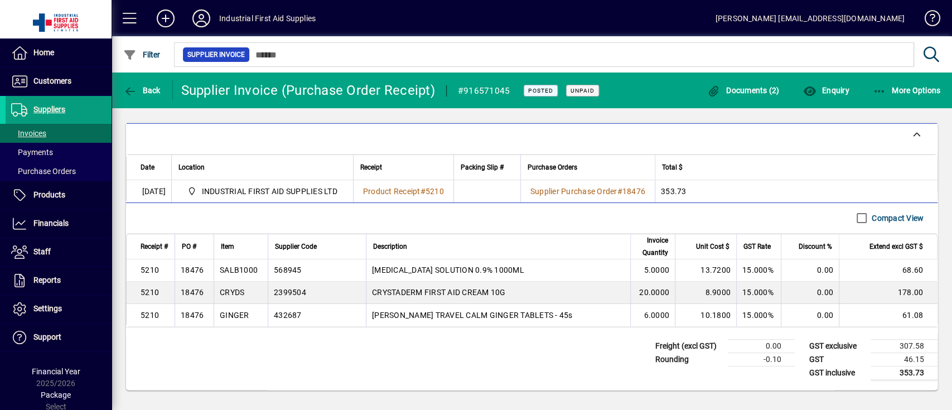
click at [252, 264] on div "SALB1000" at bounding box center [239, 269] width 38 height 11
click at [243, 287] on div "CRYDS" at bounding box center [232, 292] width 25 height 11
click at [237, 310] on div "GINGER" at bounding box center [235, 315] width 30 height 11
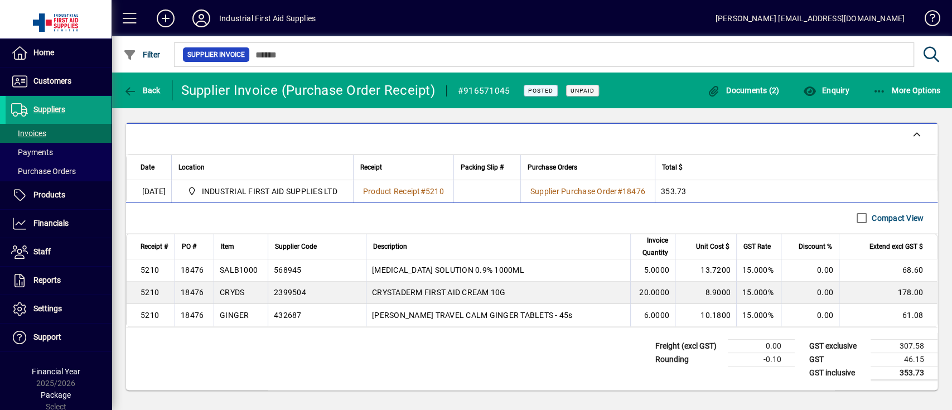
click at [237, 310] on div "GINGER" at bounding box center [235, 315] width 30 height 11
click at [143, 84] on span "button" at bounding box center [142, 90] width 43 height 27
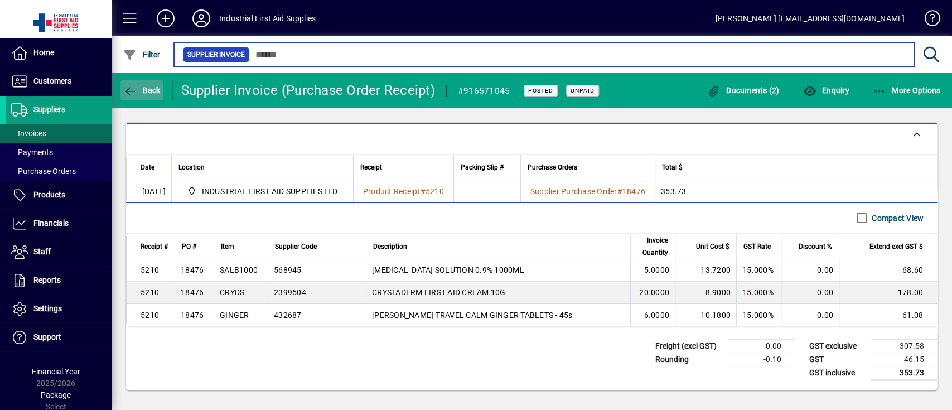
type input "********"
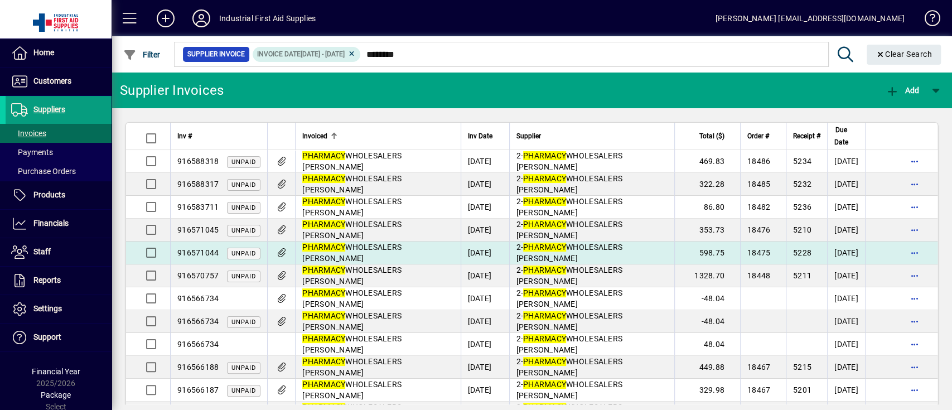
click at [358, 255] on td "PHARMACY WHOLESALERS [PERSON_NAME]" at bounding box center [377, 253] width 165 height 23
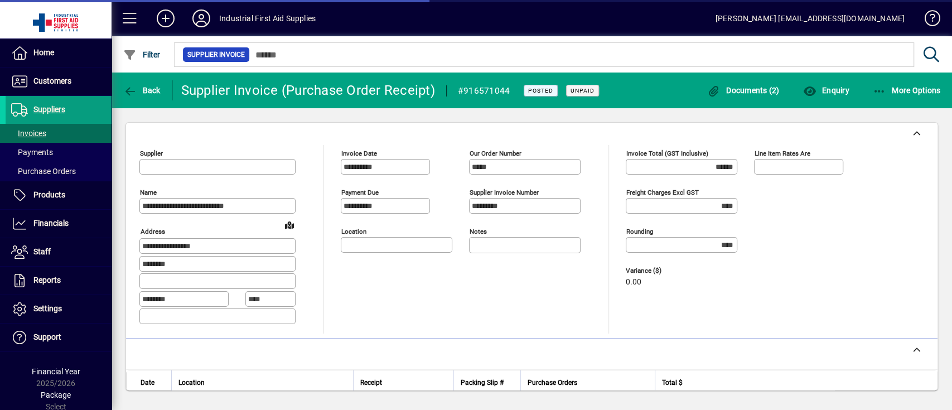
type input "**********"
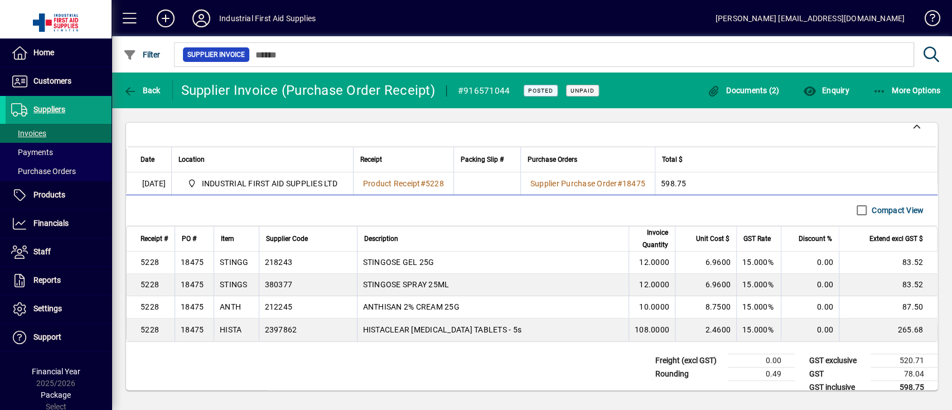
click at [237, 332] on div "HISTA" at bounding box center [231, 329] width 22 height 11
click at [139, 87] on span "Back" at bounding box center [141, 90] width 37 height 9
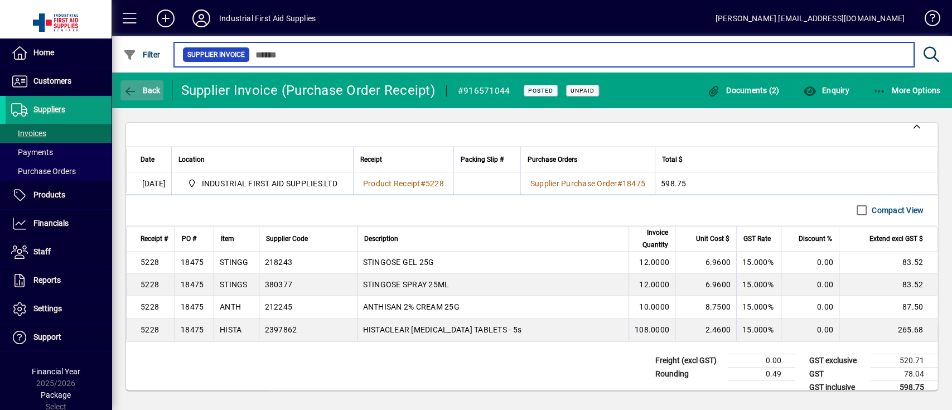
type input "********"
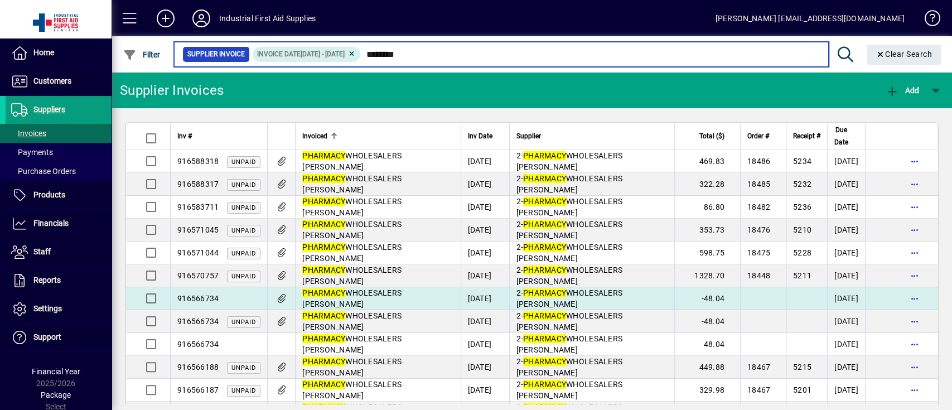
scroll to position [74, 0]
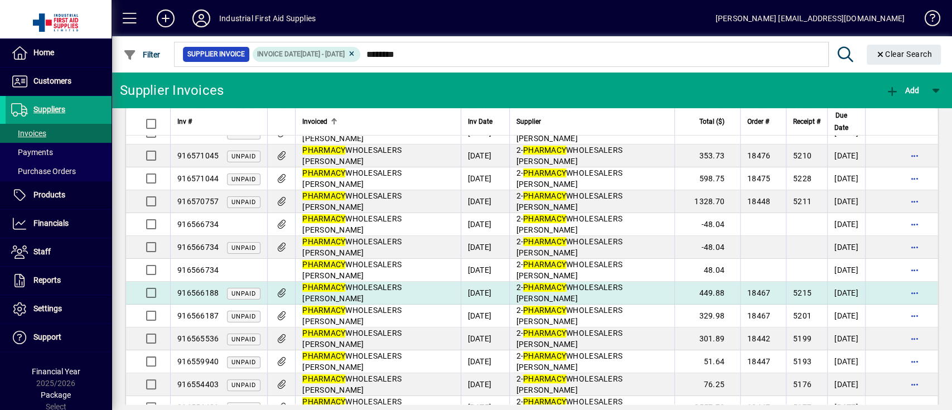
click at [373, 292] on span "PHARMACY WHOLESALERS [PERSON_NAME]" at bounding box center [351, 293] width 99 height 20
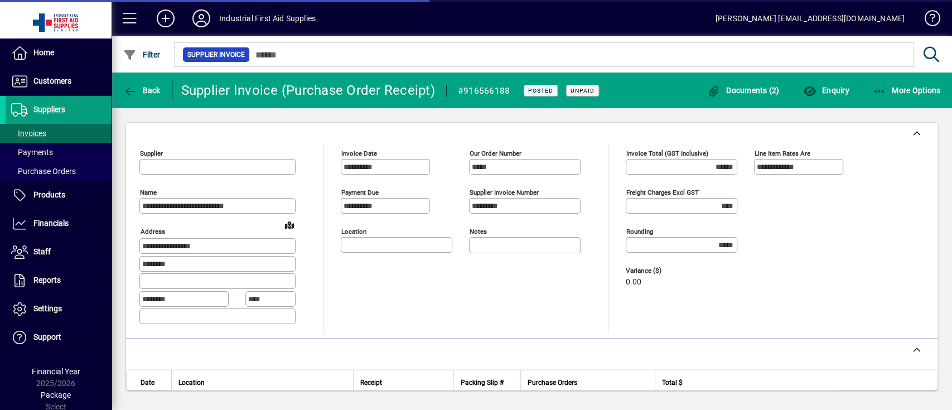
type input "**********"
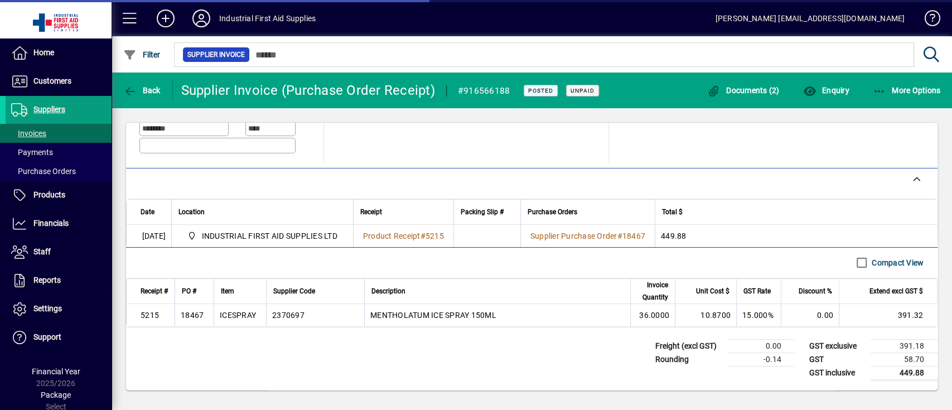
scroll to position [182, 0]
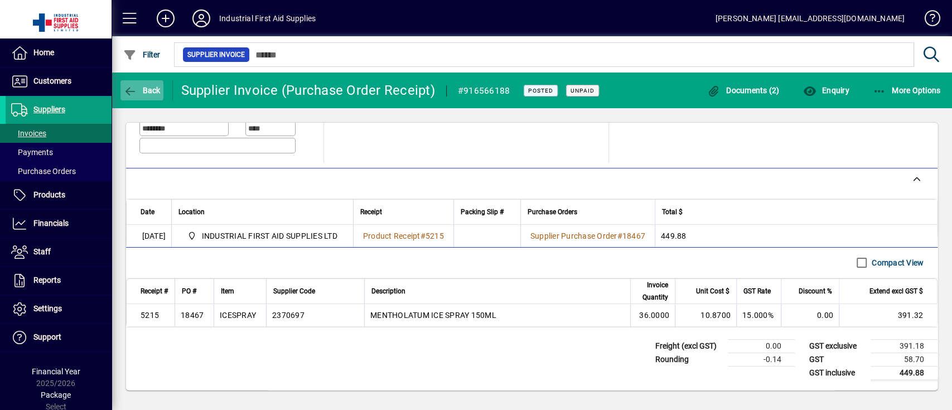
click at [143, 79] on span "button" at bounding box center [142, 90] width 43 height 27
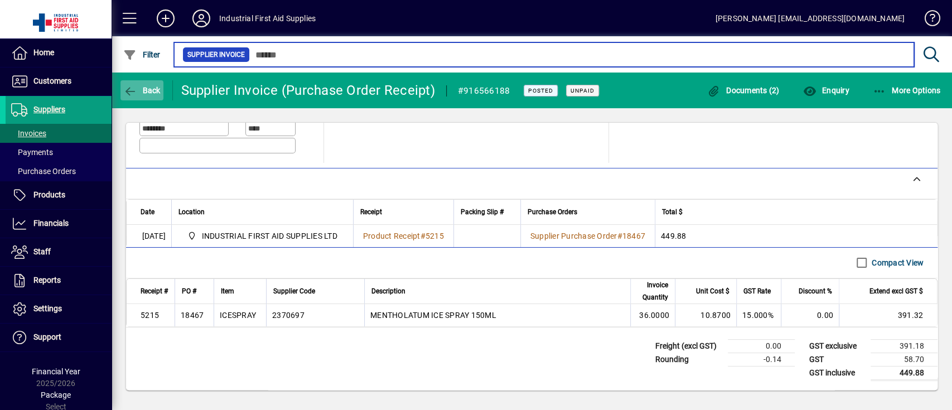
type input "********"
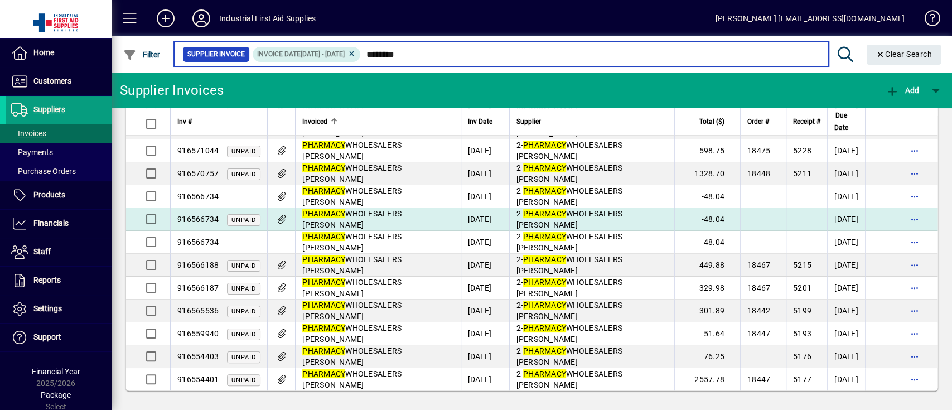
scroll to position [103, 0]
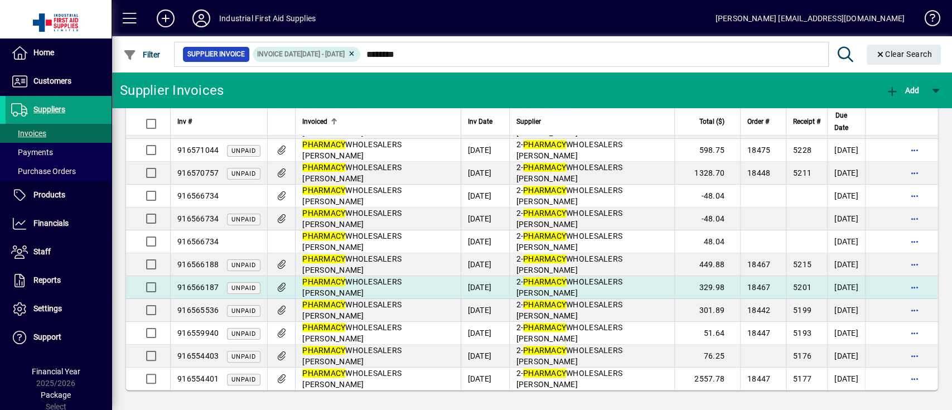
click at [378, 285] on span "PHARMACY WHOLESALERS [PERSON_NAME]" at bounding box center [351, 287] width 99 height 20
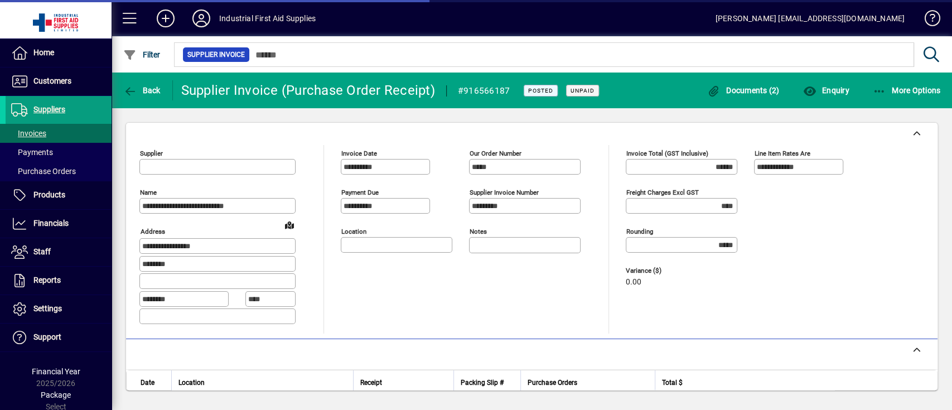
type input "**********"
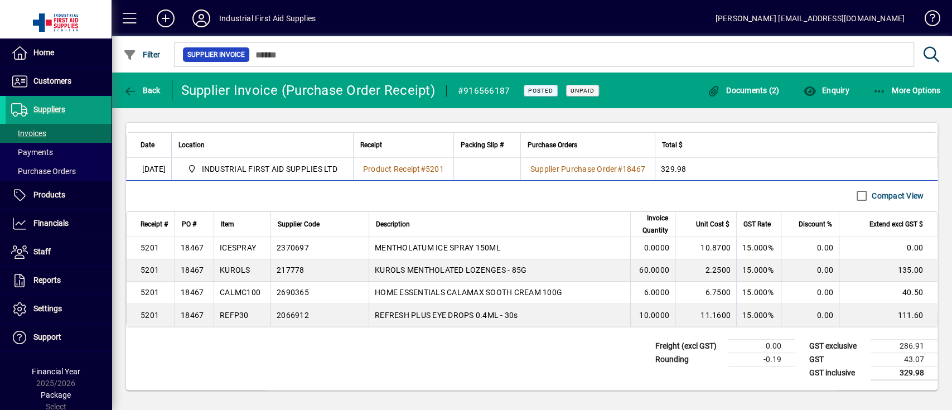
scroll to position [249, 0]
click at [157, 86] on span "Back" at bounding box center [141, 90] width 37 height 9
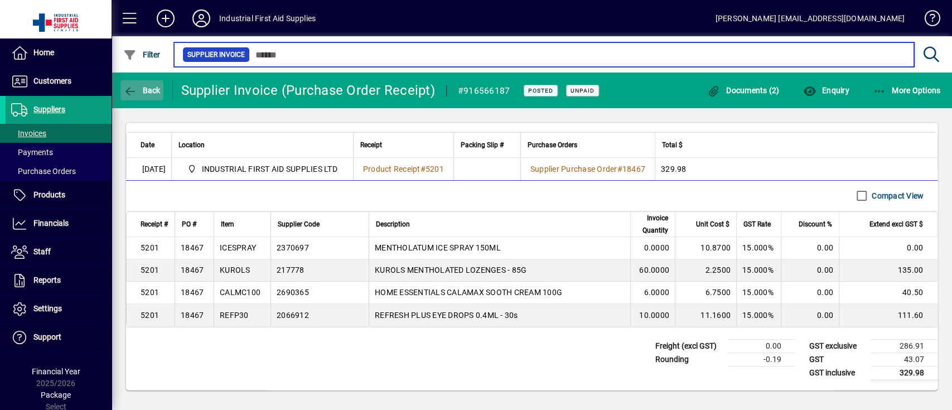
type input "********"
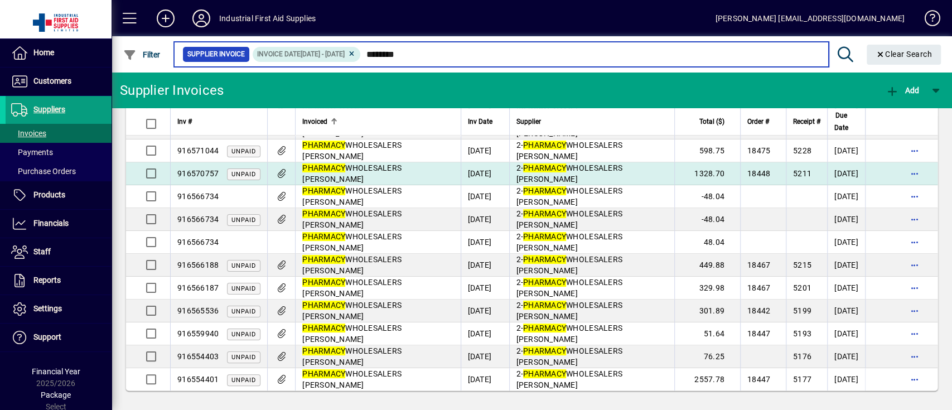
scroll to position [103, 0]
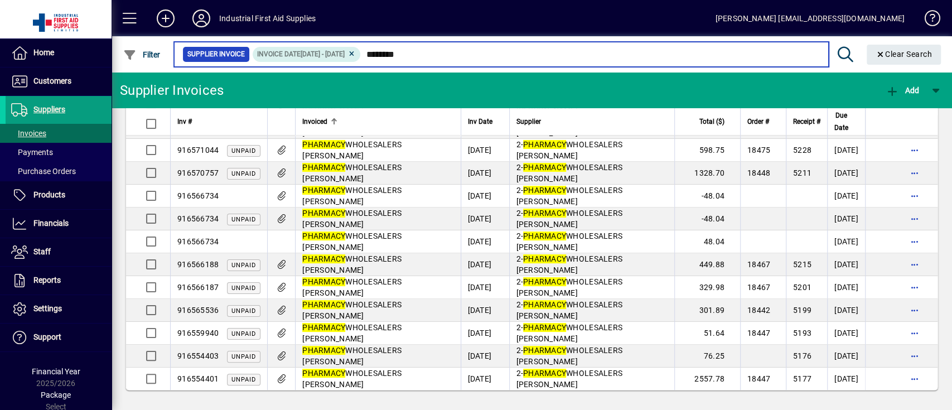
drag, startPoint x: 405, startPoint y: 51, endPoint x: 307, endPoint y: 41, distance: 98.6
click at [310, 41] on mat-form-field "Supplier Invoice Invoice date [DATE] - [DATE] ******** Clear Search" at bounding box center [559, 54] width 774 height 36
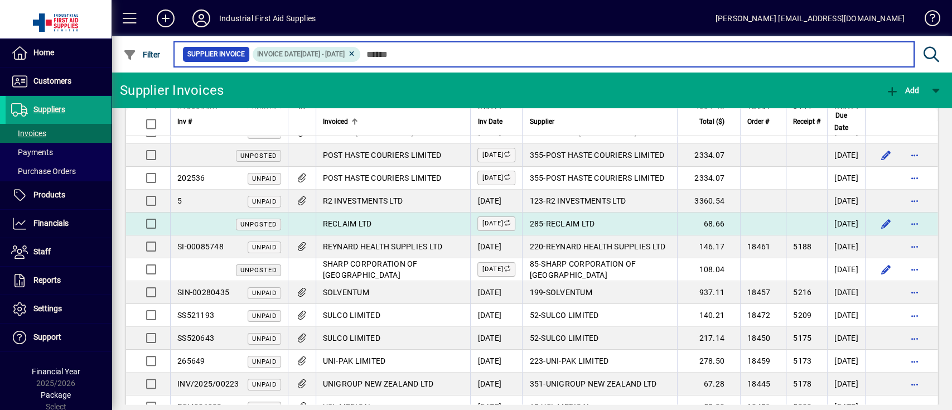
scroll to position [1293, 0]
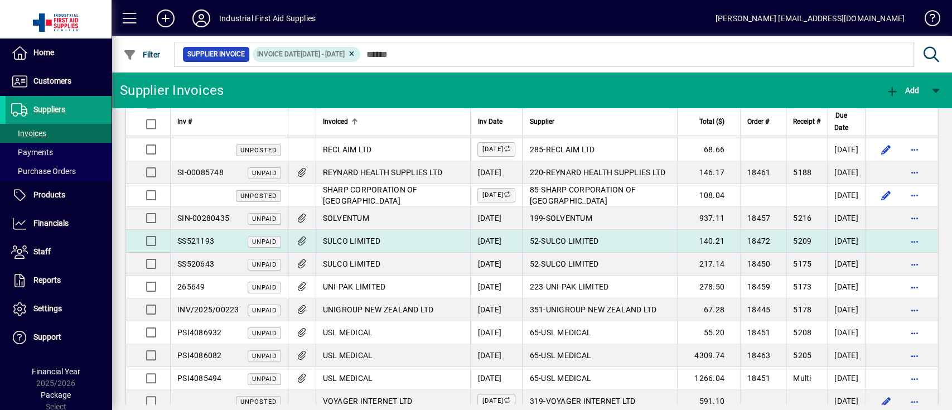
click at [366, 239] on span "SULCO LIMITED" at bounding box center [351, 241] width 57 height 9
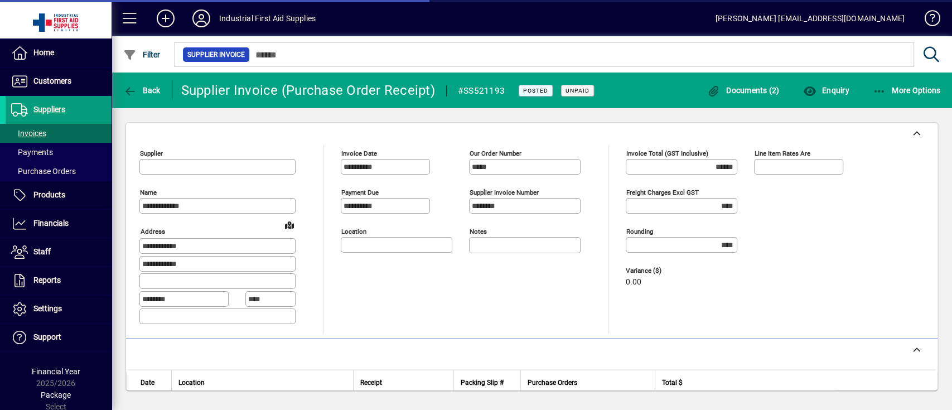
type input "**********"
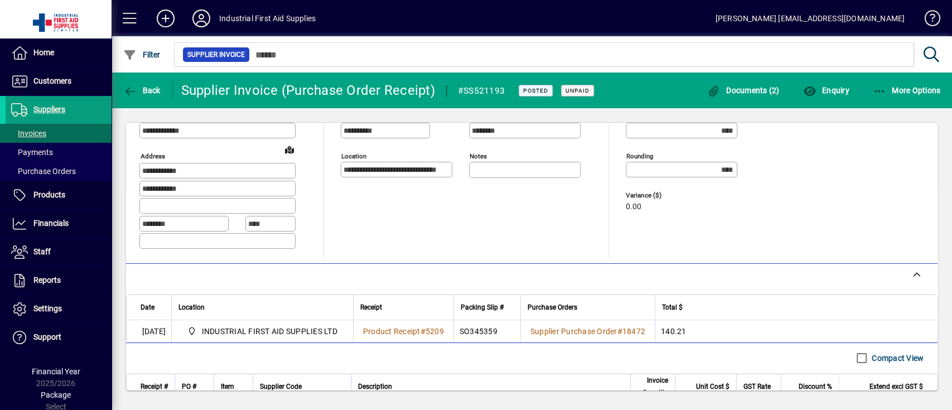
scroll to position [148, 0]
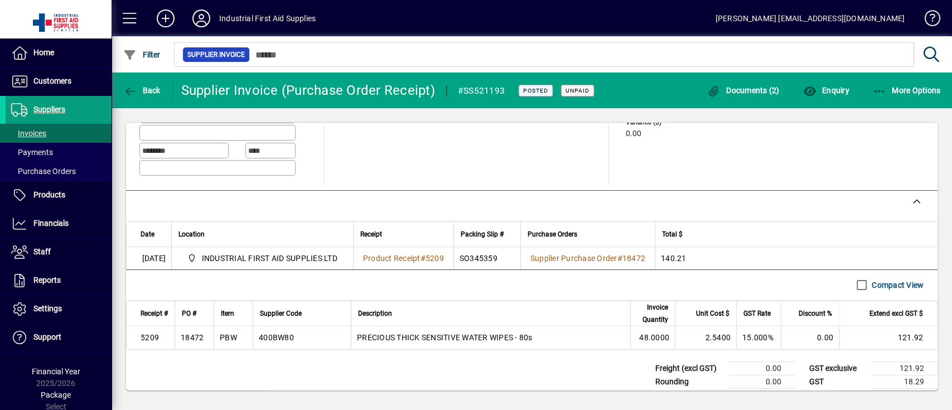
click at [233, 339] on div "PBW" at bounding box center [228, 337] width 17 height 11
click at [127, 87] on icon "button" at bounding box center [130, 91] width 14 height 11
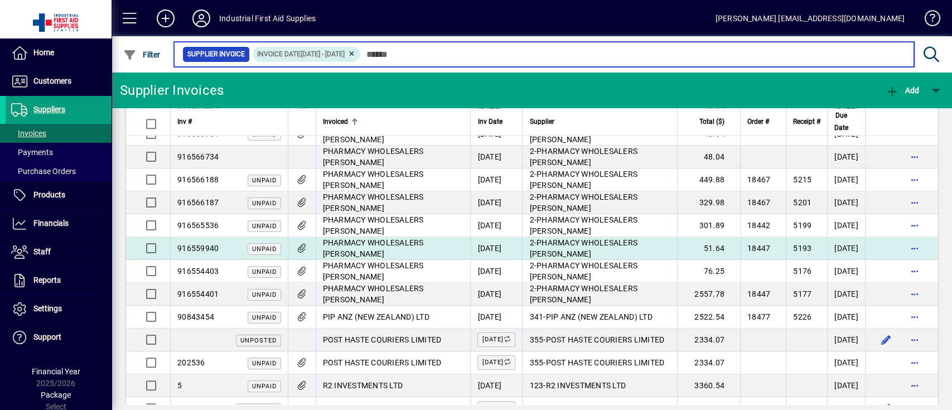
scroll to position [1264, 0]
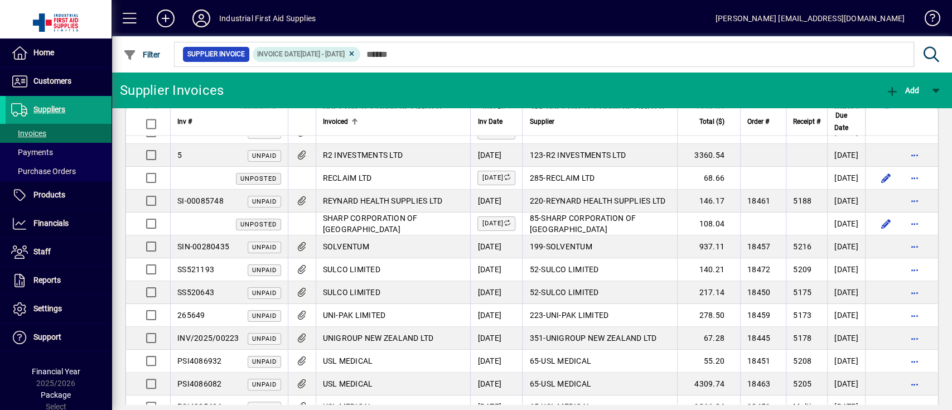
click at [396, 288] on td "SULCO LIMITED" at bounding box center [393, 292] width 155 height 23
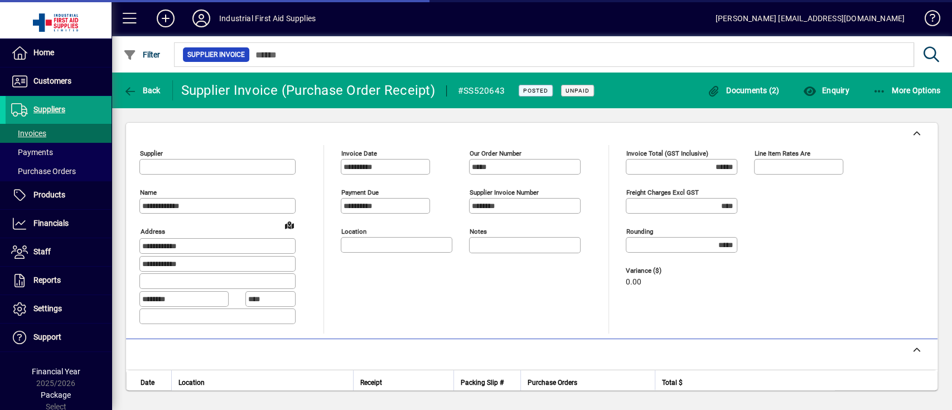
type input "**********"
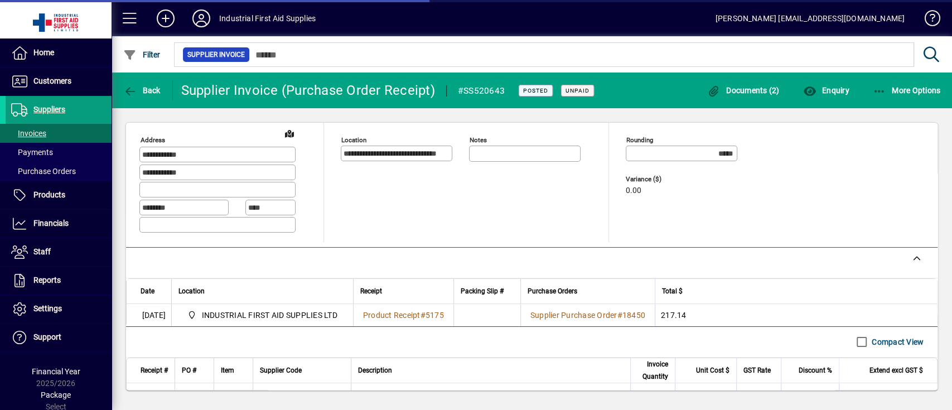
scroll to position [182, 0]
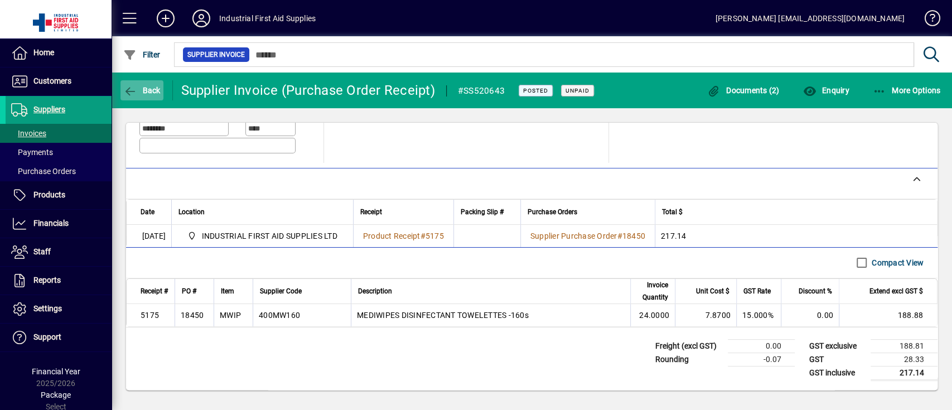
click at [137, 88] on icon "button" at bounding box center [130, 91] width 14 height 11
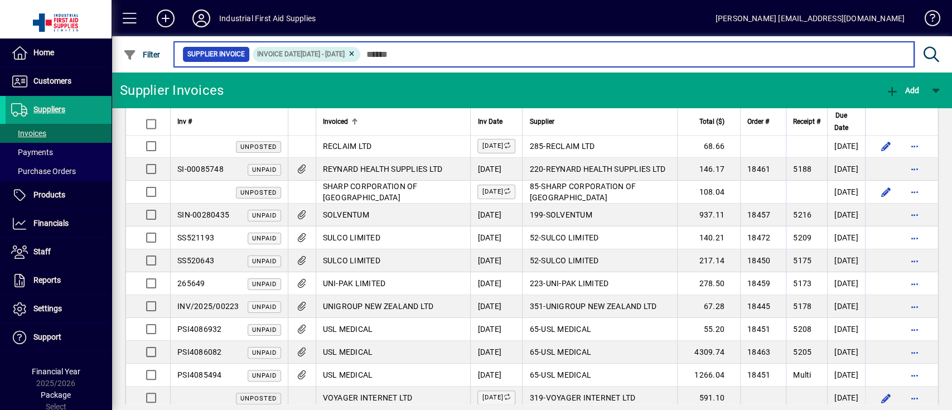
scroll to position [1312, 0]
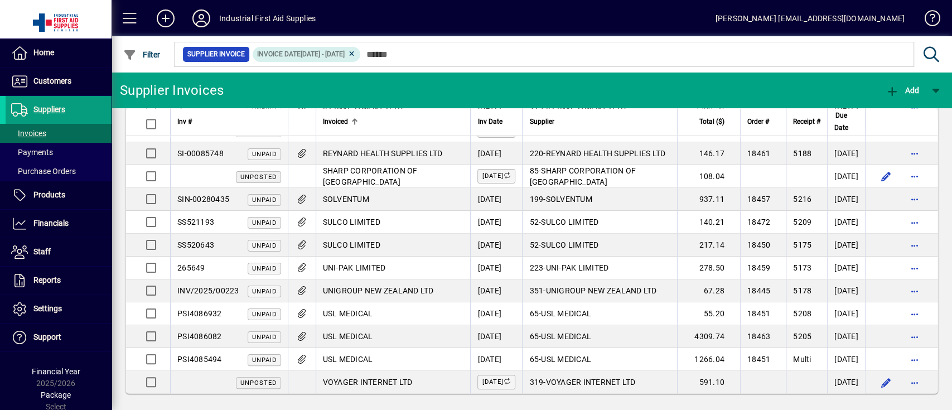
click at [386, 304] on td "USL MEDICAL" at bounding box center [393, 313] width 155 height 23
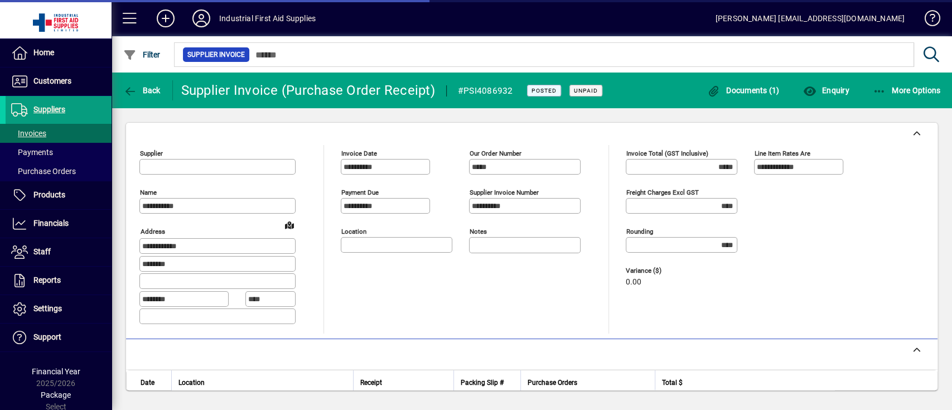
type input "**********"
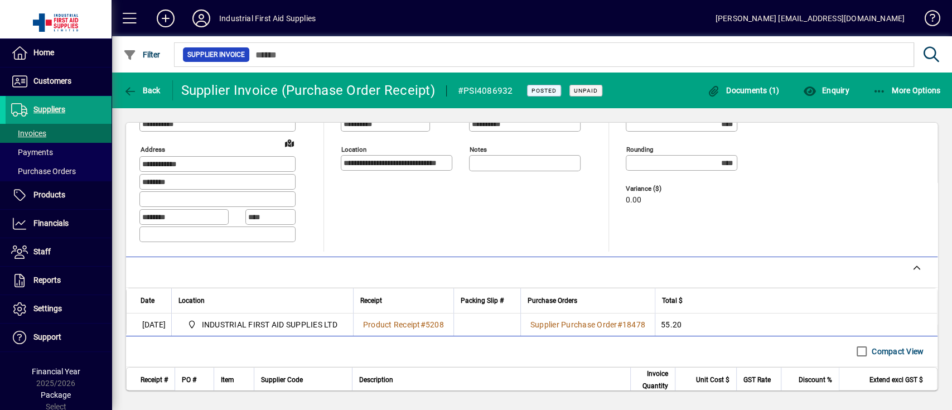
scroll to position [182, 0]
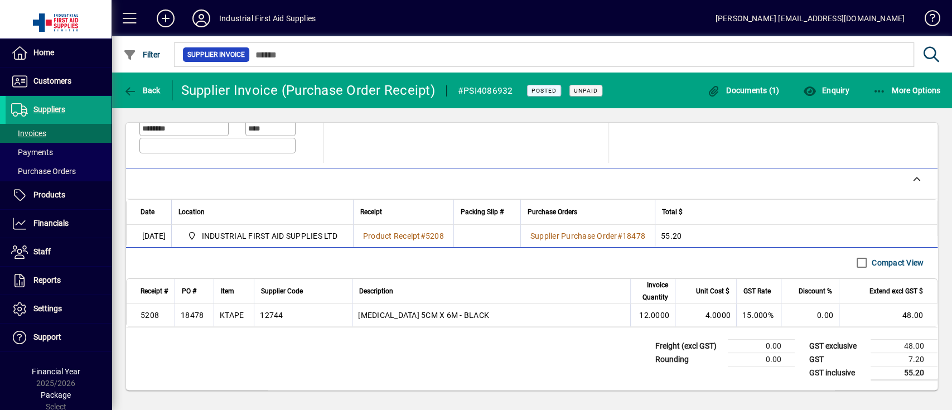
click at [234, 310] on div "KTAPE" at bounding box center [232, 315] width 24 height 11
click at [232, 310] on div "KTAPE" at bounding box center [232, 315] width 24 height 11
click at [233, 310] on div "KTAPE" at bounding box center [232, 315] width 24 height 11
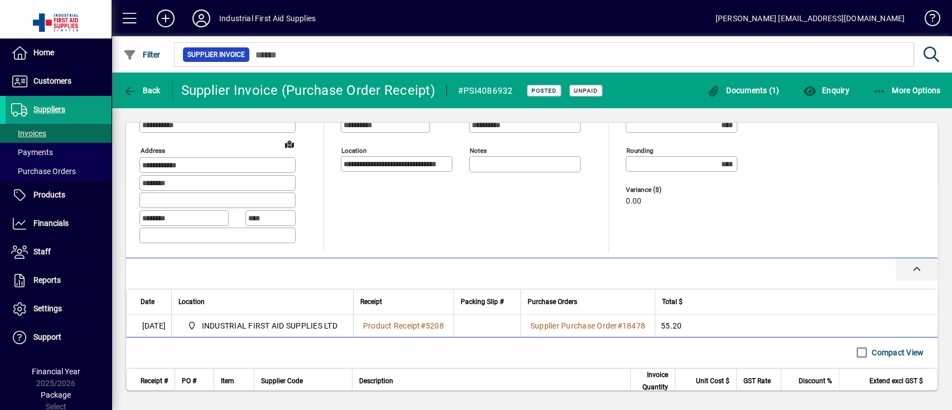
scroll to position [0, 0]
